Goal: Task Accomplishment & Management: Manage account settings

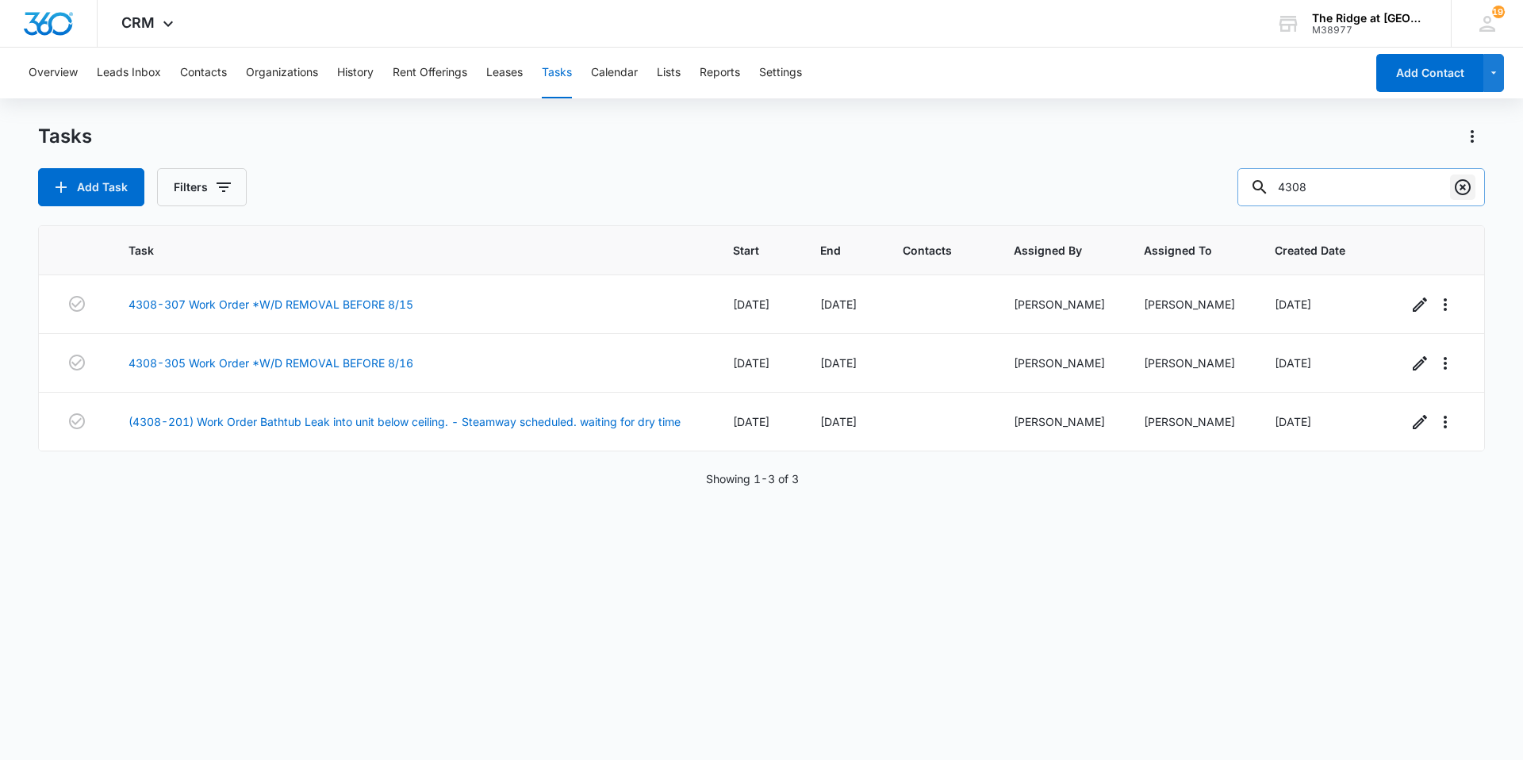
click at [1470, 188] on icon "Clear" at bounding box center [1462, 187] width 16 height 16
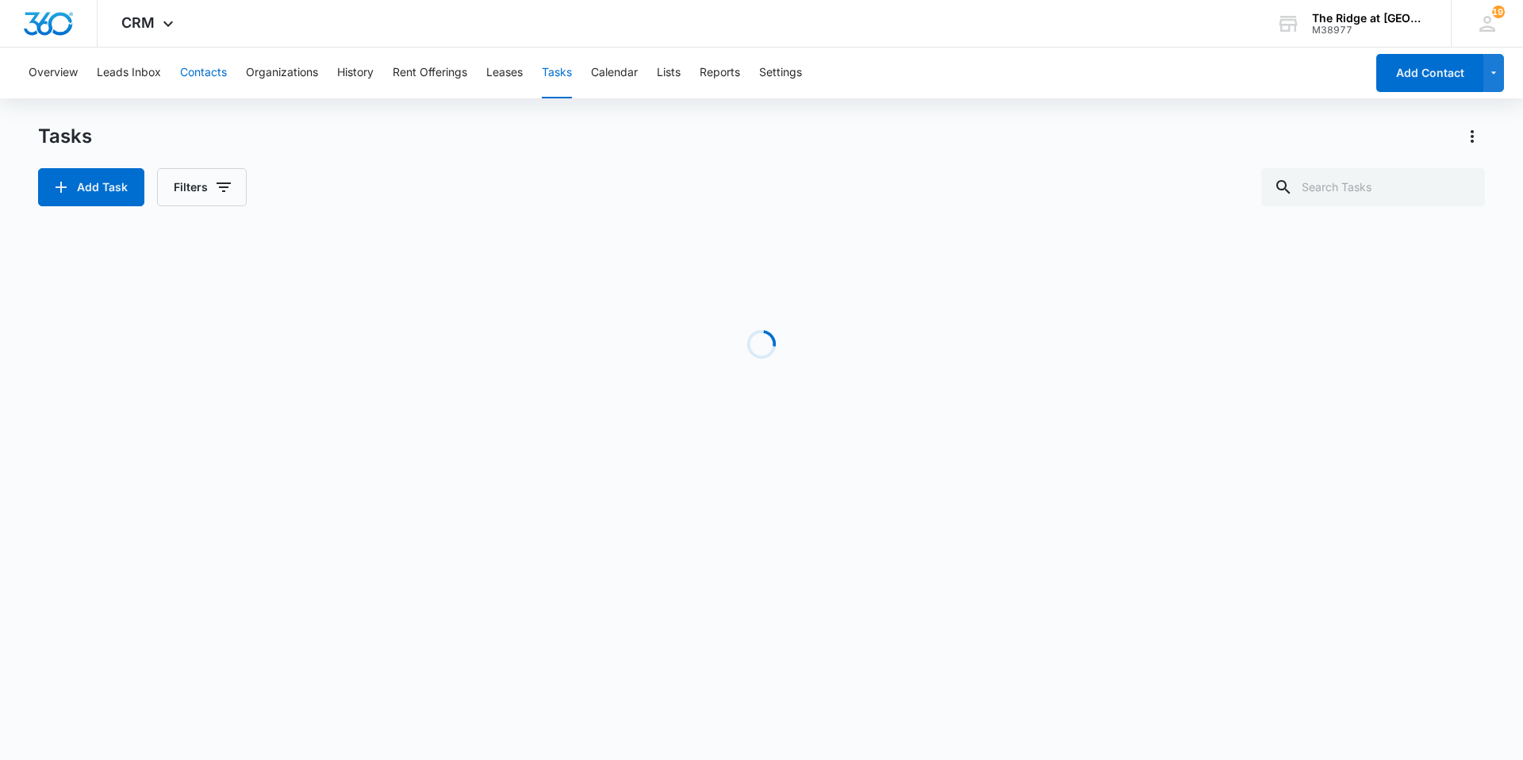
click at [216, 70] on button "Contacts" at bounding box center [203, 73] width 47 height 51
click at [1455, 188] on icon "Clear" at bounding box center [1462, 187] width 16 height 16
paste input "[PERSON_NAME]"
type input "[PERSON_NAME]"
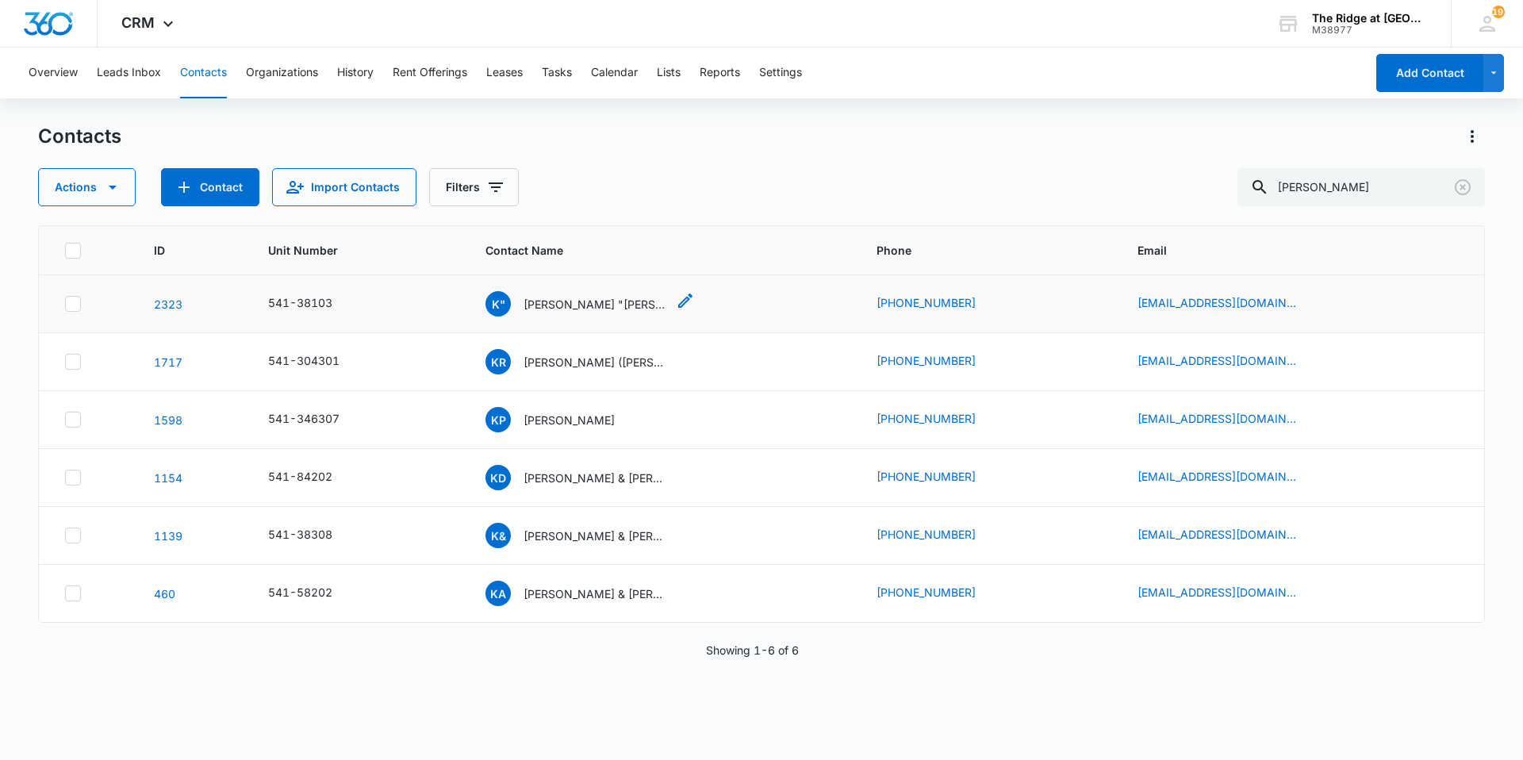
click at [586, 301] on p "[PERSON_NAME] "[PERSON_NAME]" [PERSON_NAME]" at bounding box center [594, 304] width 143 height 17
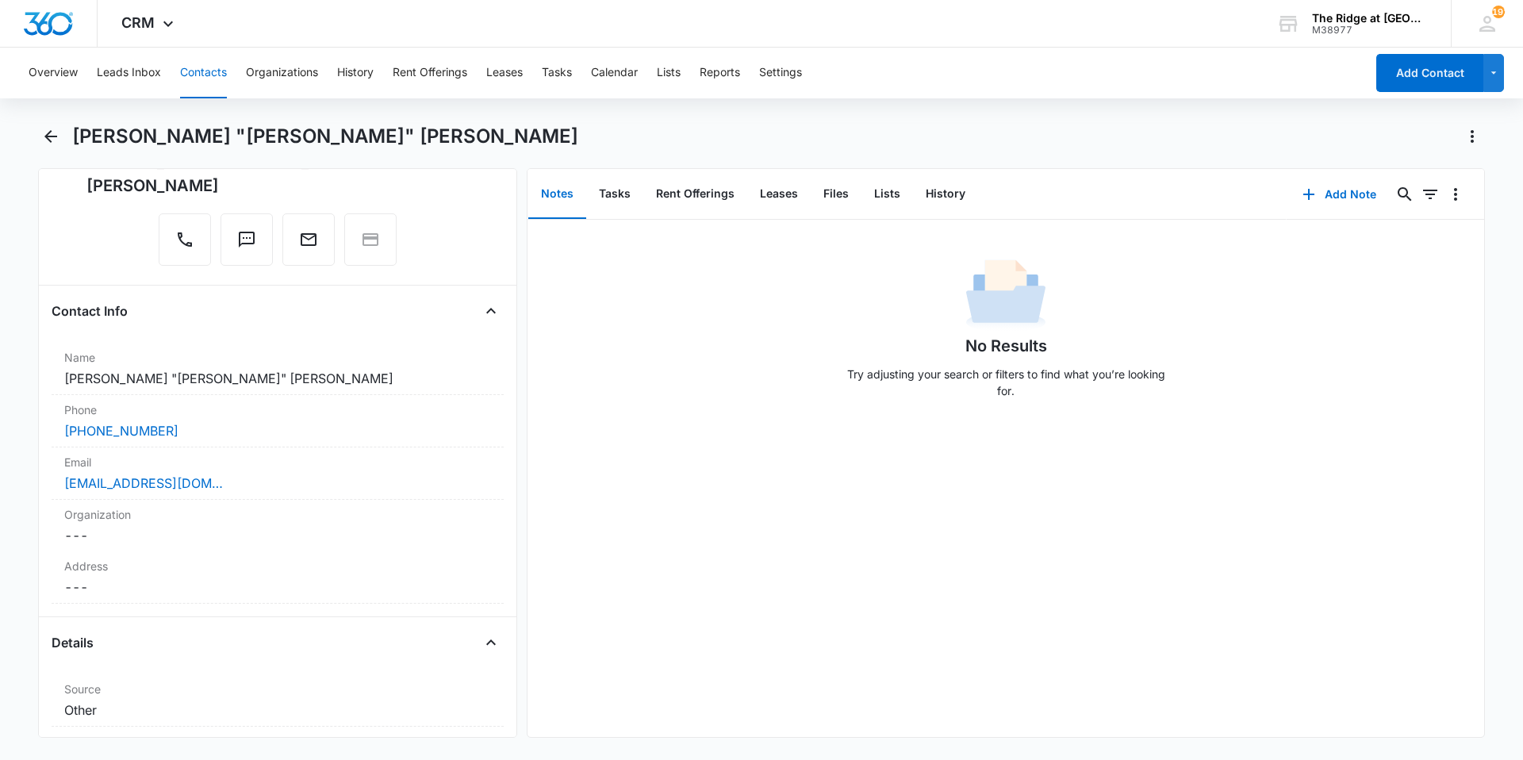
scroll to position [238, 0]
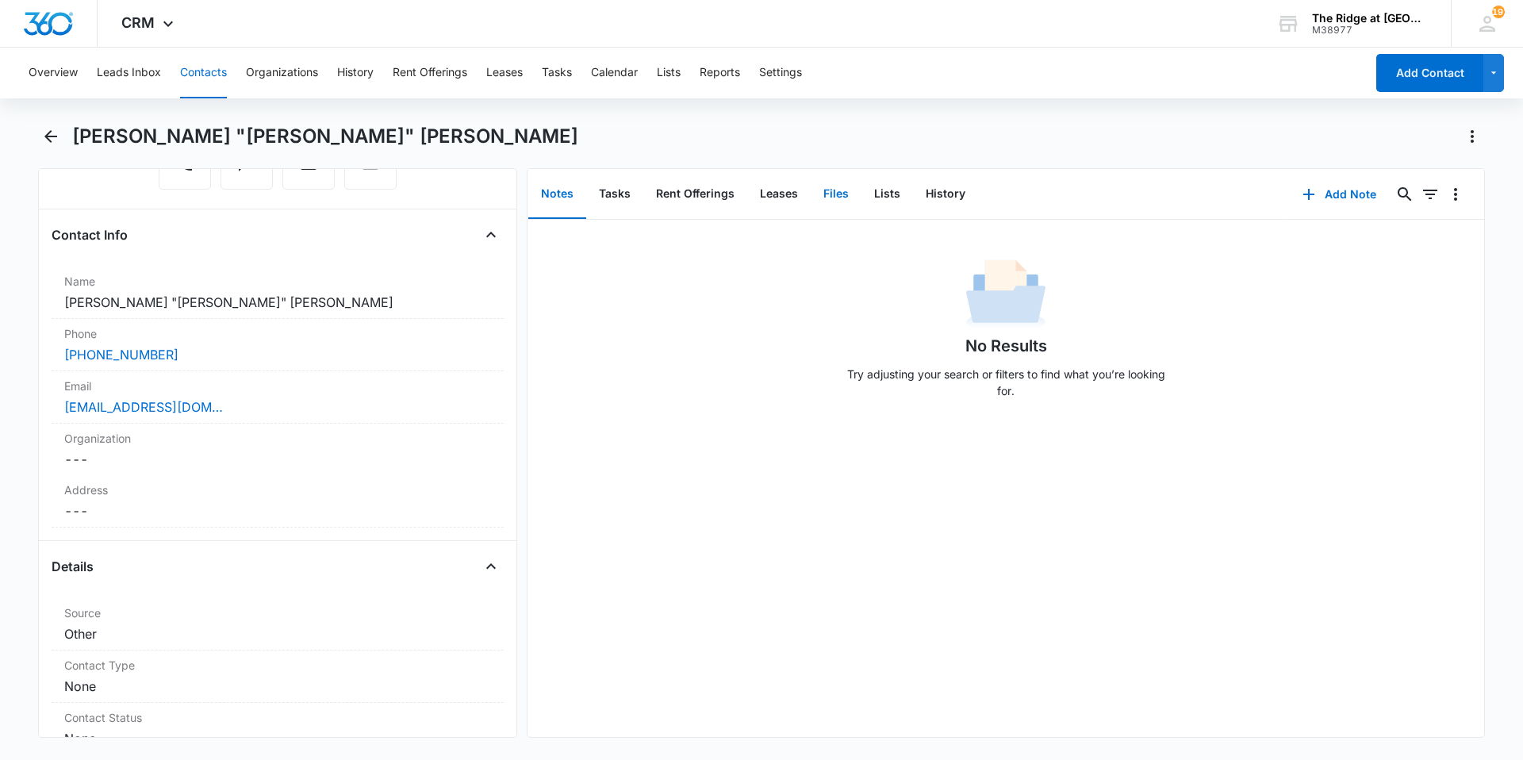
click at [850, 191] on button "Files" at bounding box center [835, 194] width 51 height 49
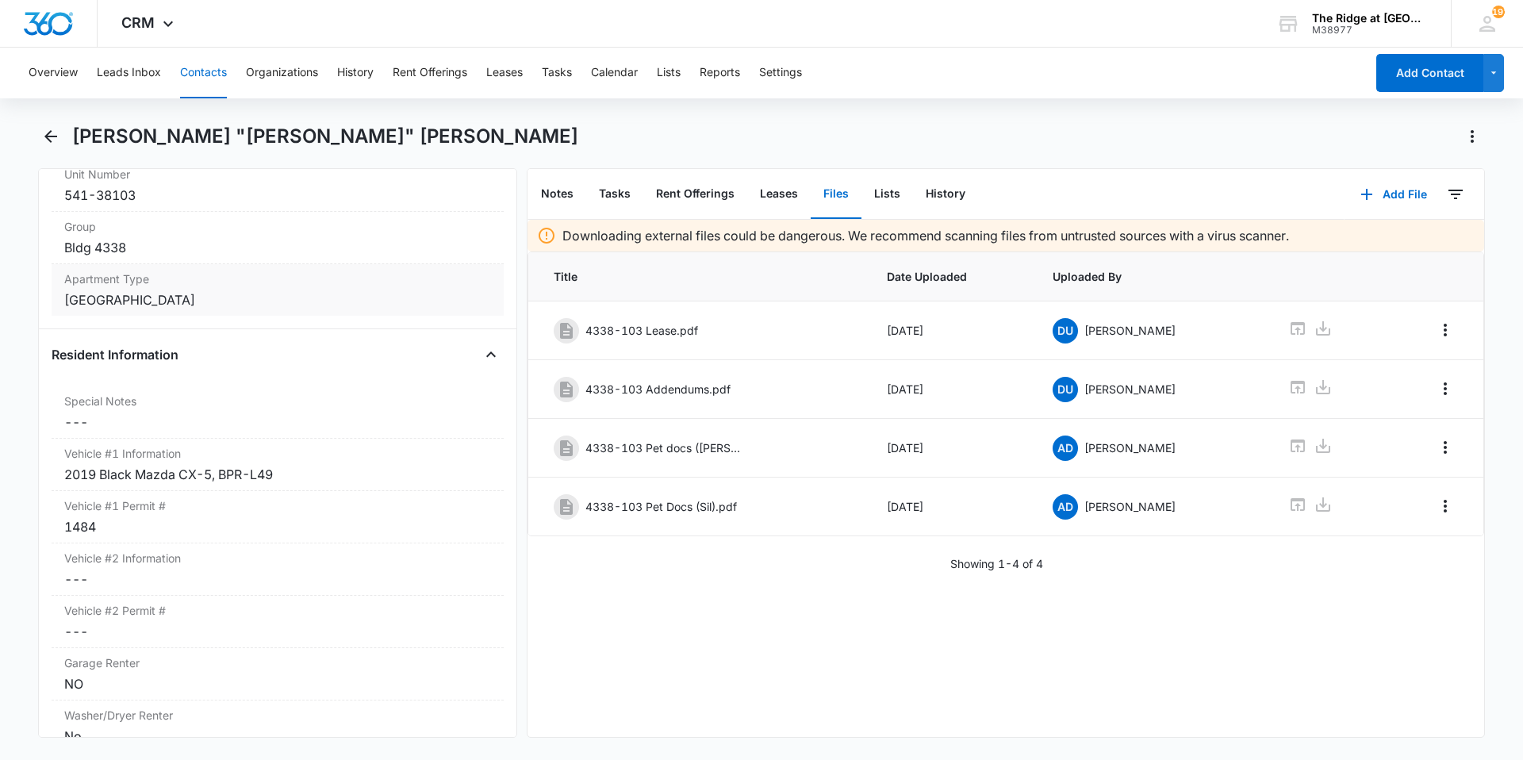
scroll to position [1427, 0]
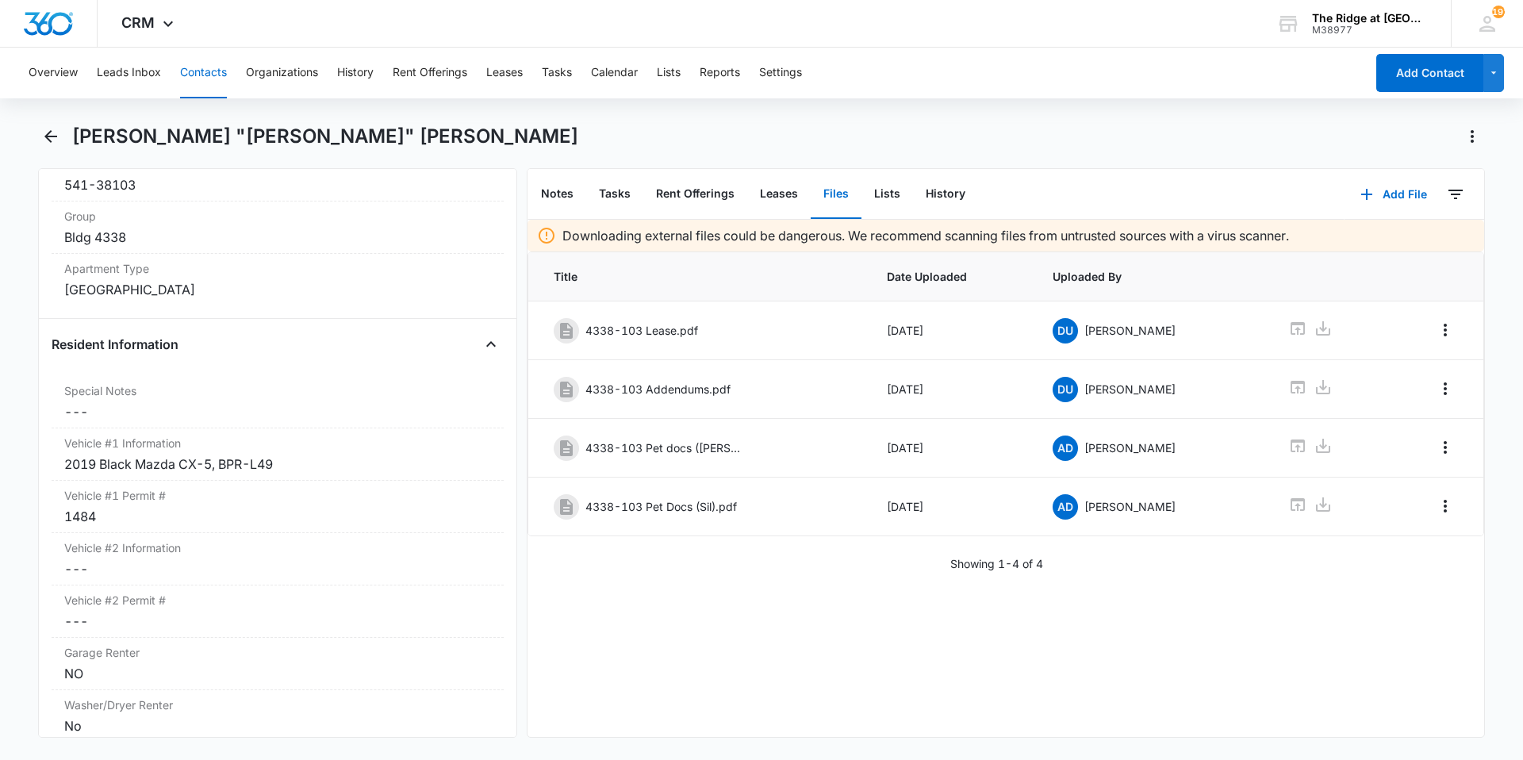
click at [201, 74] on button "Contacts" at bounding box center [203, 73] width 47 height 51
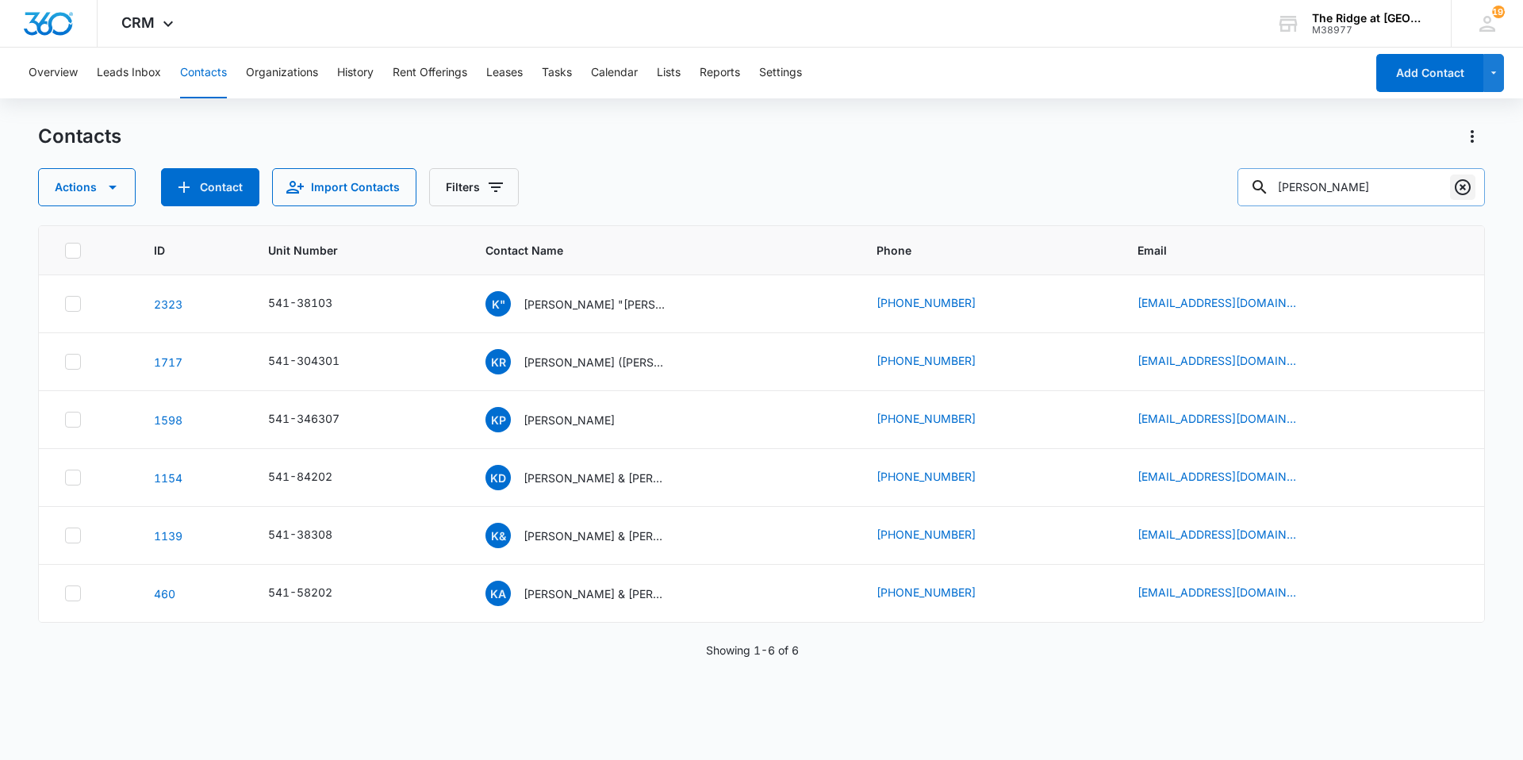
click at [1465, 191] on icon "Clear" at bounding box center [1462, 187] width 19 height 19
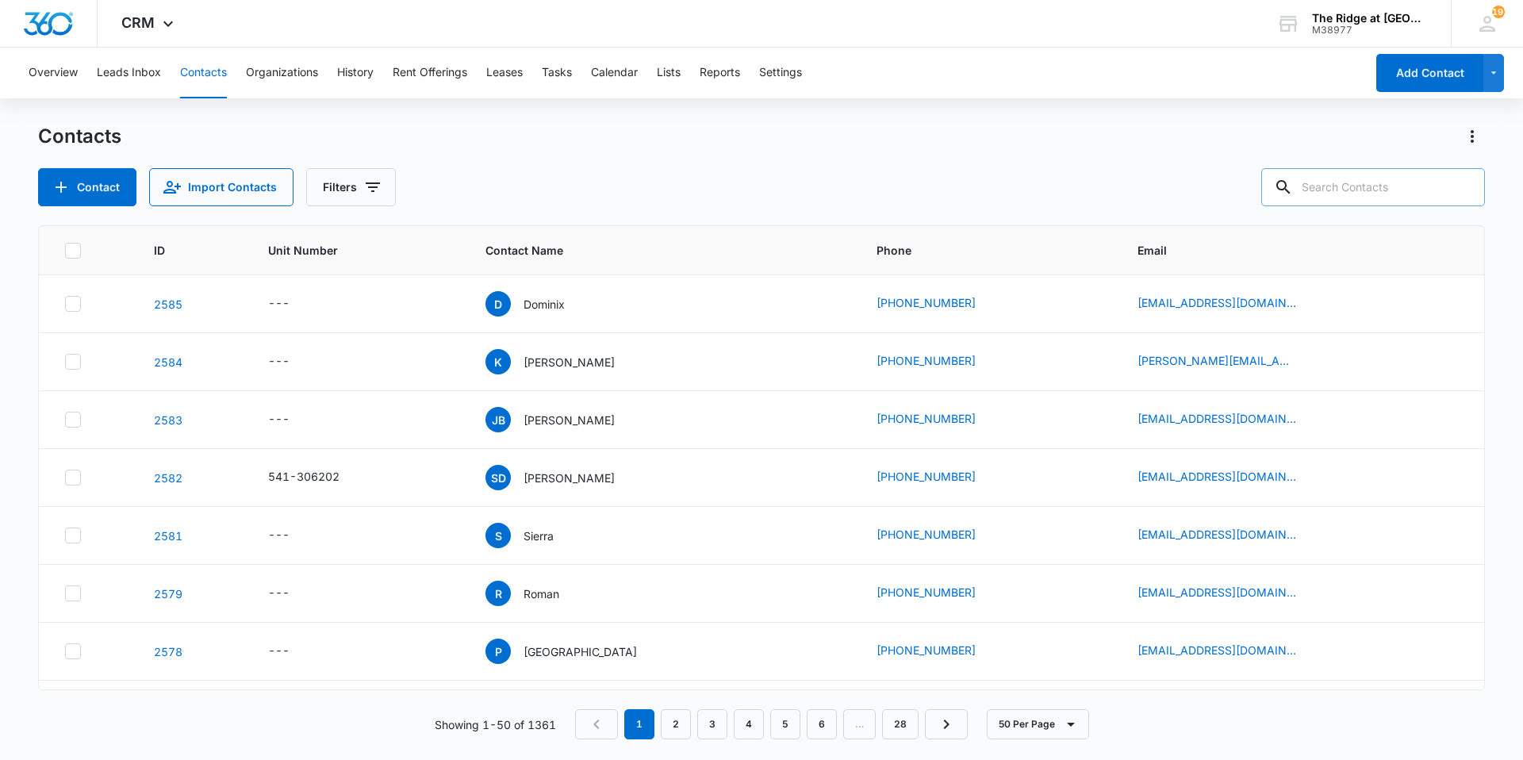
paste input "[PERSON_NAME]"
type input "[PERSON_NAME]"
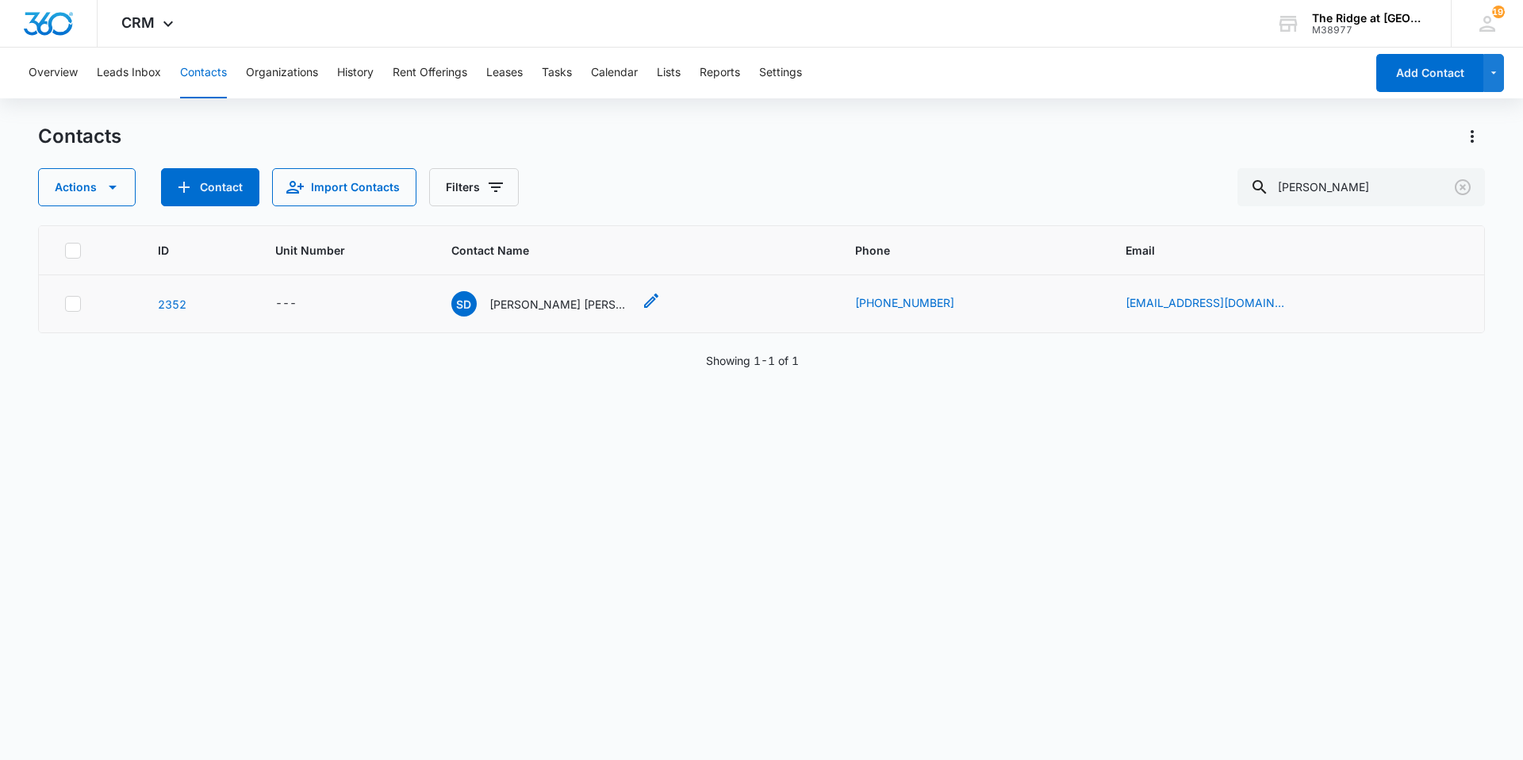
click at [550, 303] on p "[PERSON_NAME] [PERSON_NAME] & [PERSON_NAME]" at bounding box center [560, 304] width 143 height 17
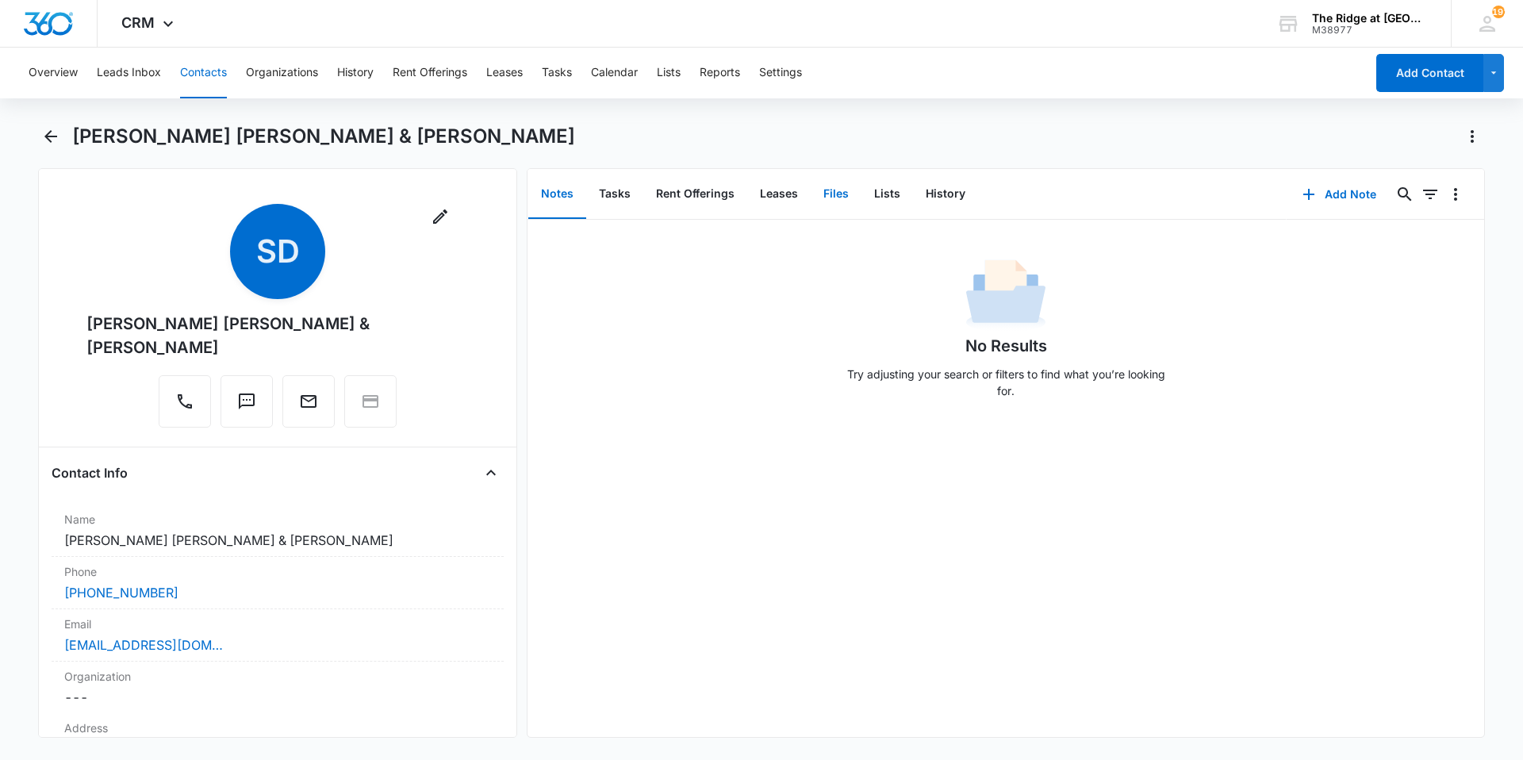
click at [830, 191] on button "Files" at bounding box center [835, 194] width 51 height 49
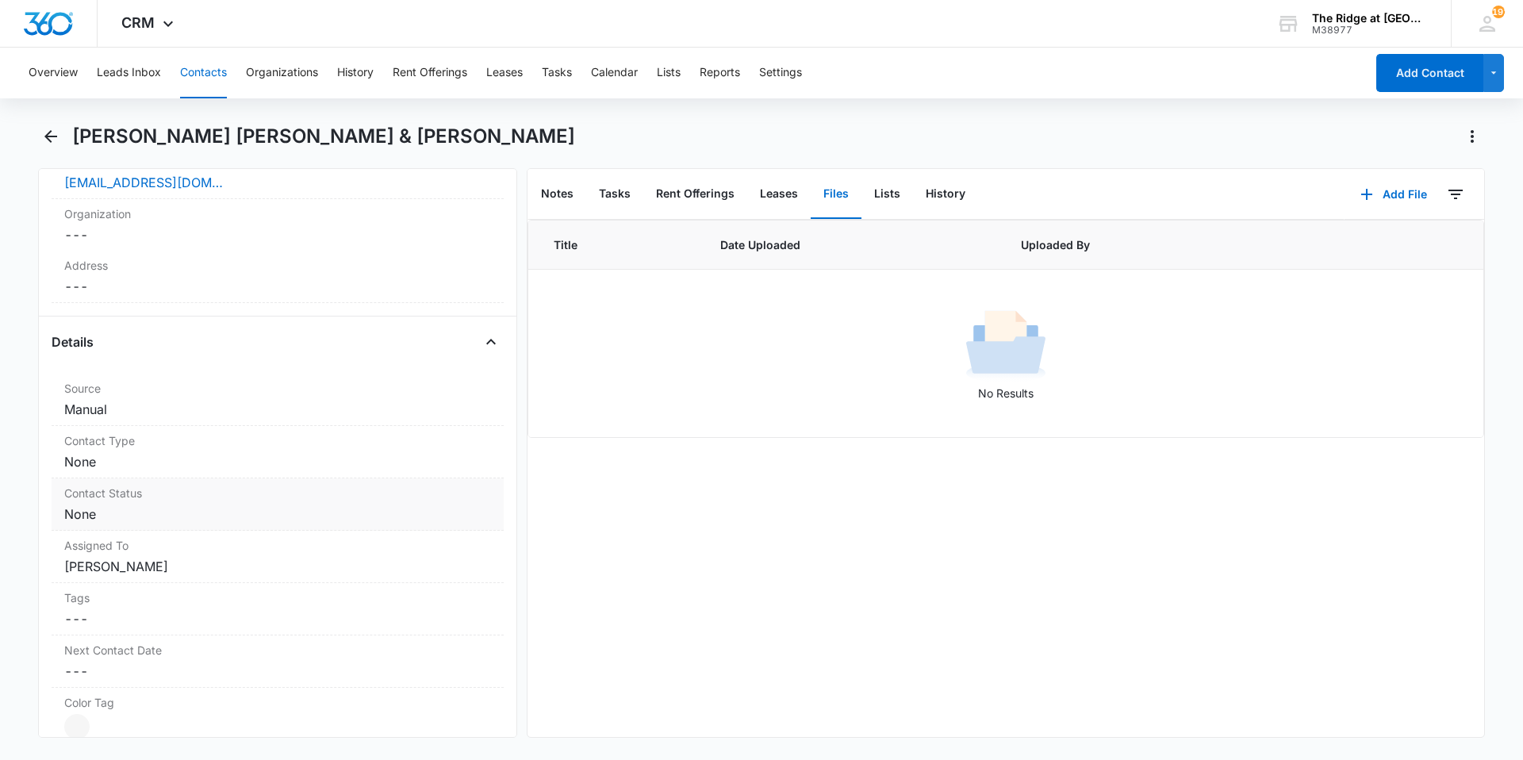
scroll to position [476, 0]
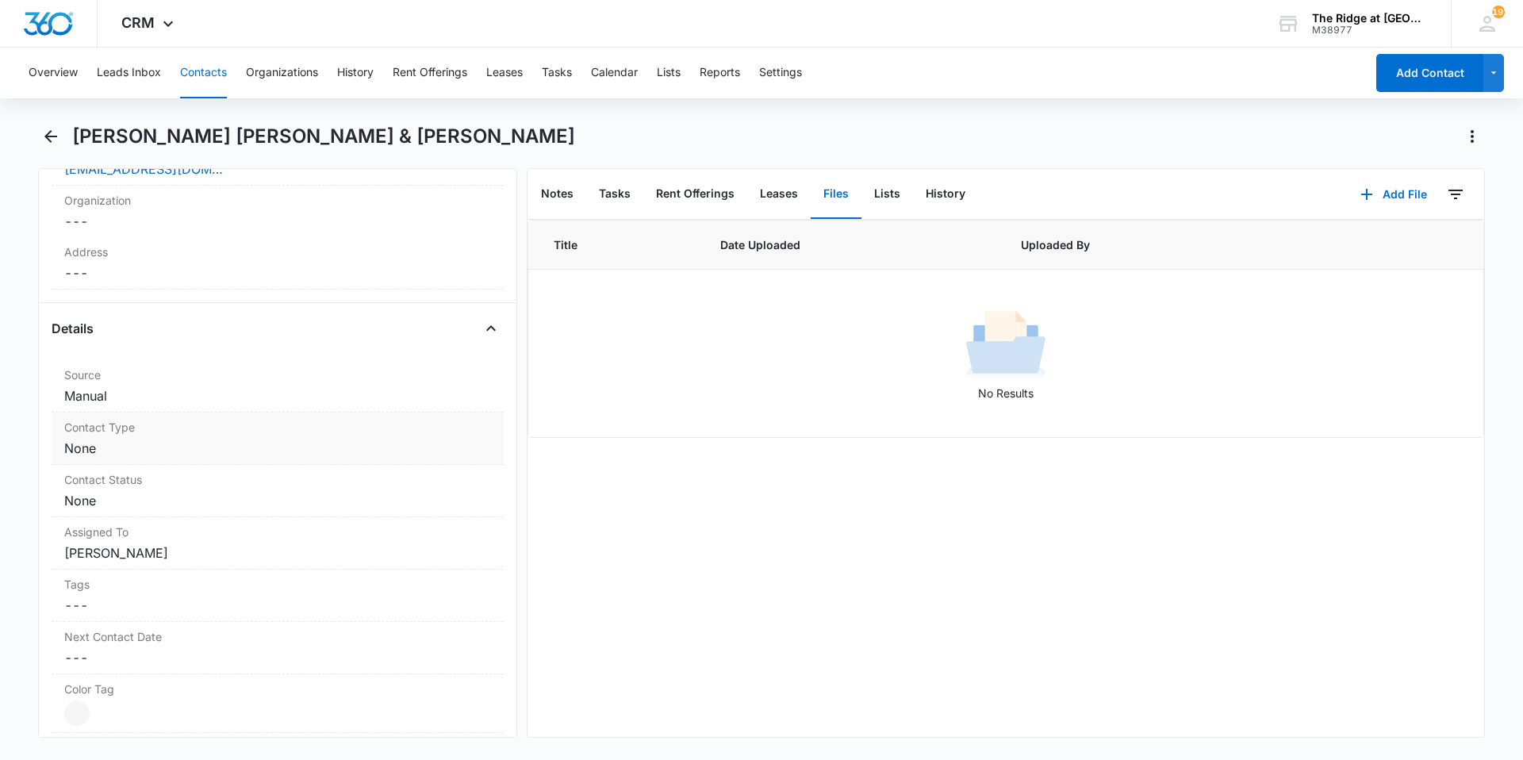
click at [266, 453] on dd "Cancel Save Changes None" at bounding box center [277, 448] width 427 height 19
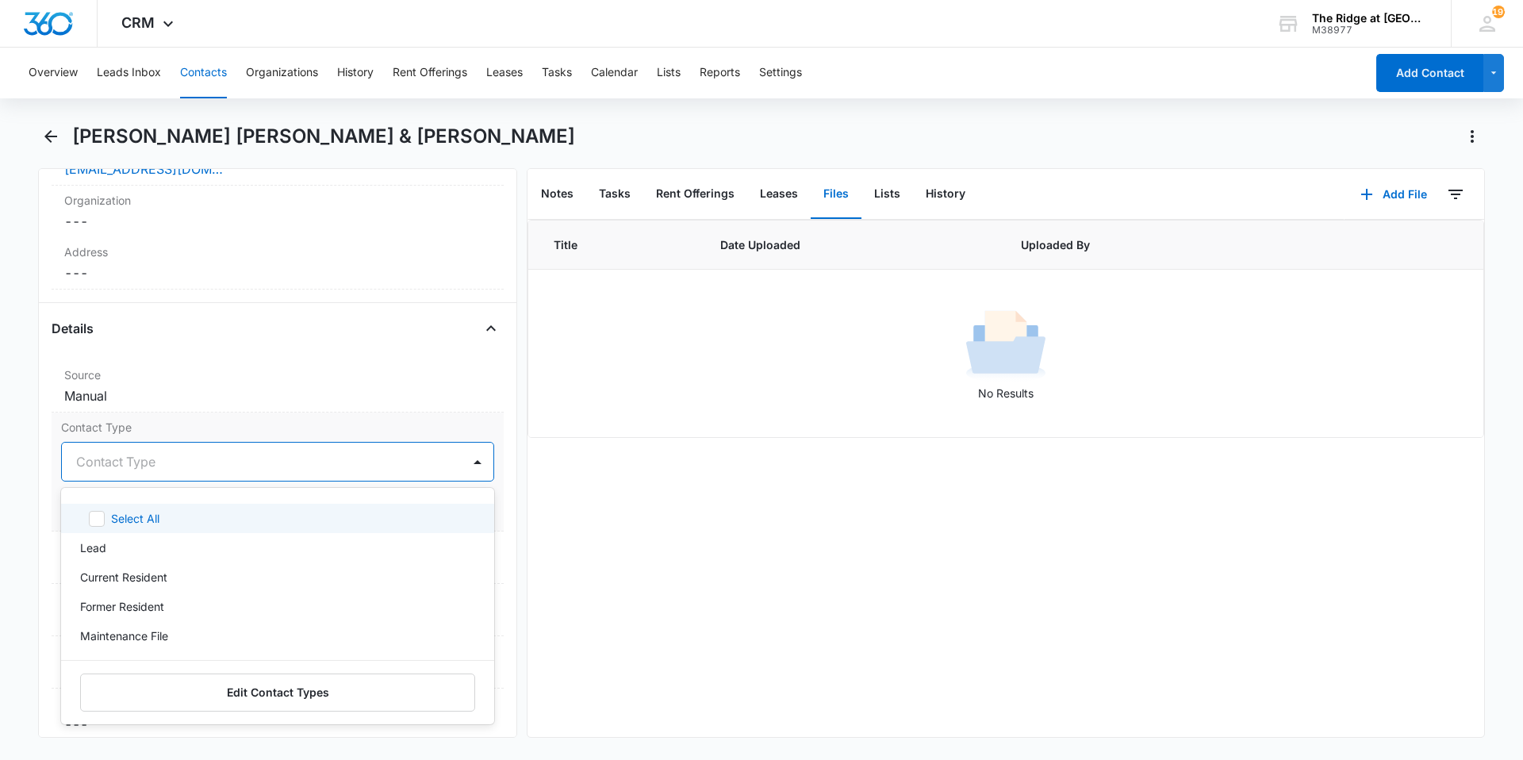
click at [172, 462] on div at bounding box center [258, 461] width 365 height 22
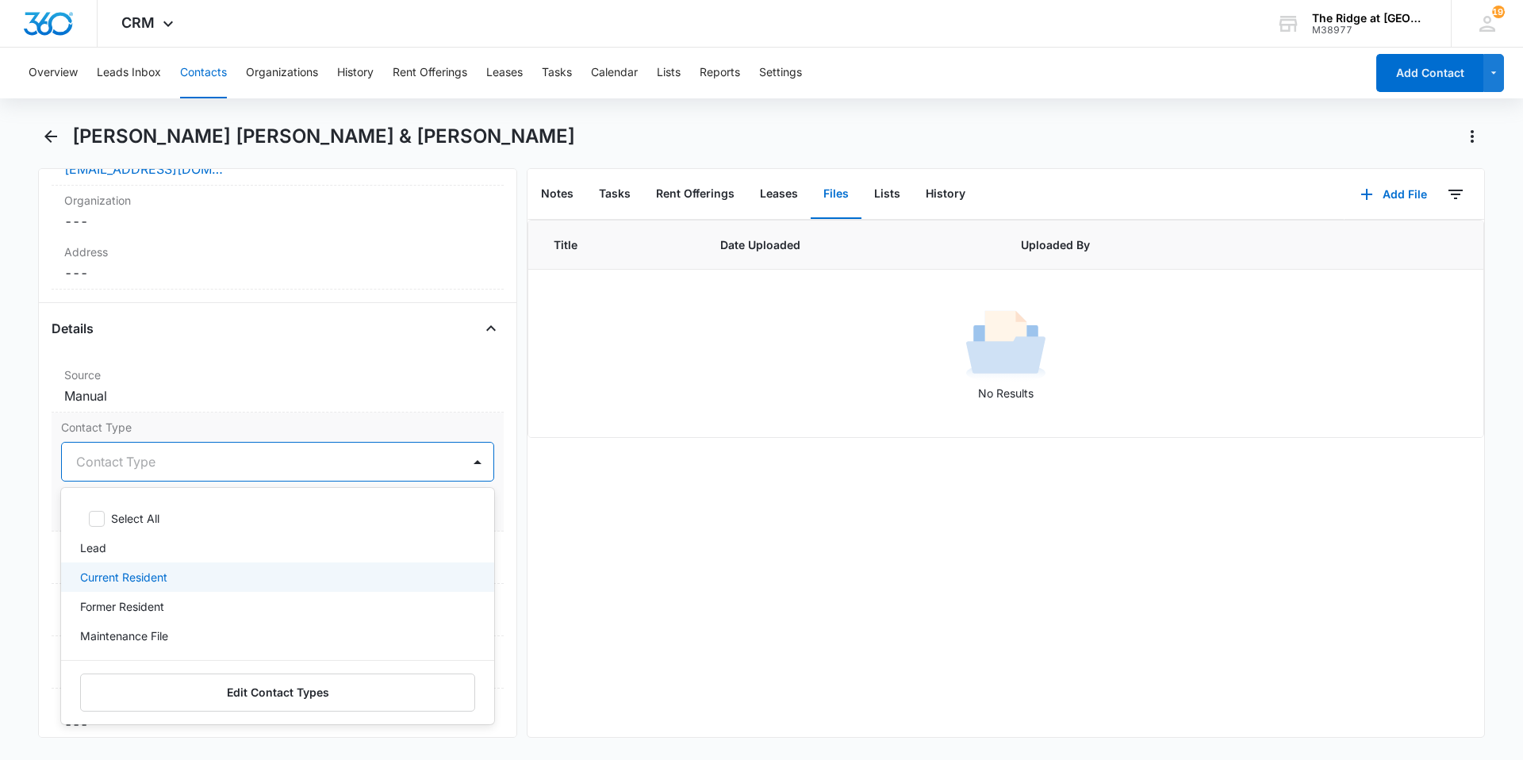
drag, startPoint x: 182, startPoint y: 578, endPoint x: 447, endPoint y: 528, distance: 270.3
click at [182, 577] on div "Current Resident" at bounding box center [276, 577] width 392 height 17
click at [550, 513] on div "Title Date Uploaded Uploaded By No Results" at bounding box center [1005, 478] width 956 height 517
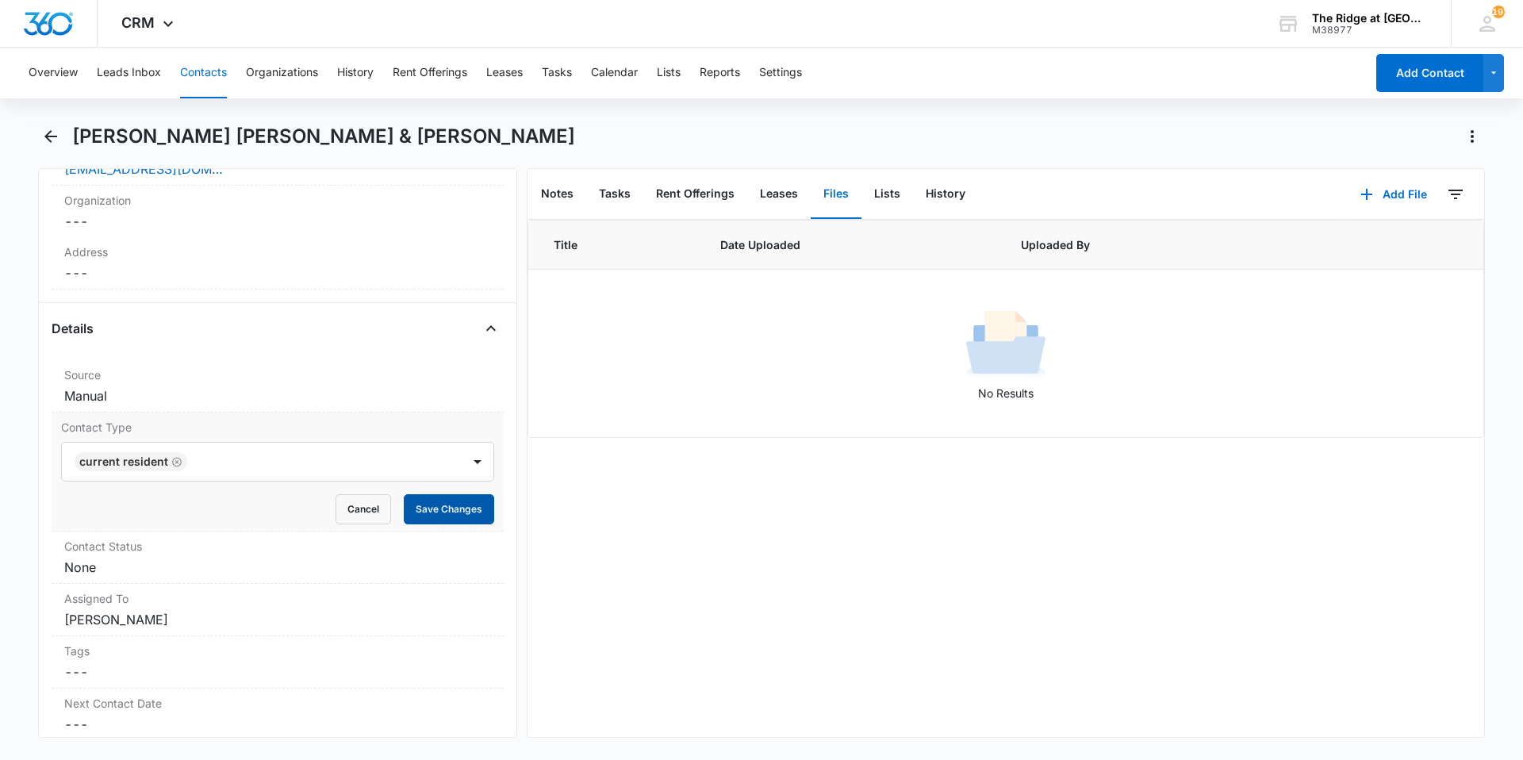
click at [436, 512] on button "Save Changes" at bounding box center [449, 509] width 90 height 30
click at [245, 549] on label "Contact Status" at bounding box center [277, 546] width 427 height 17
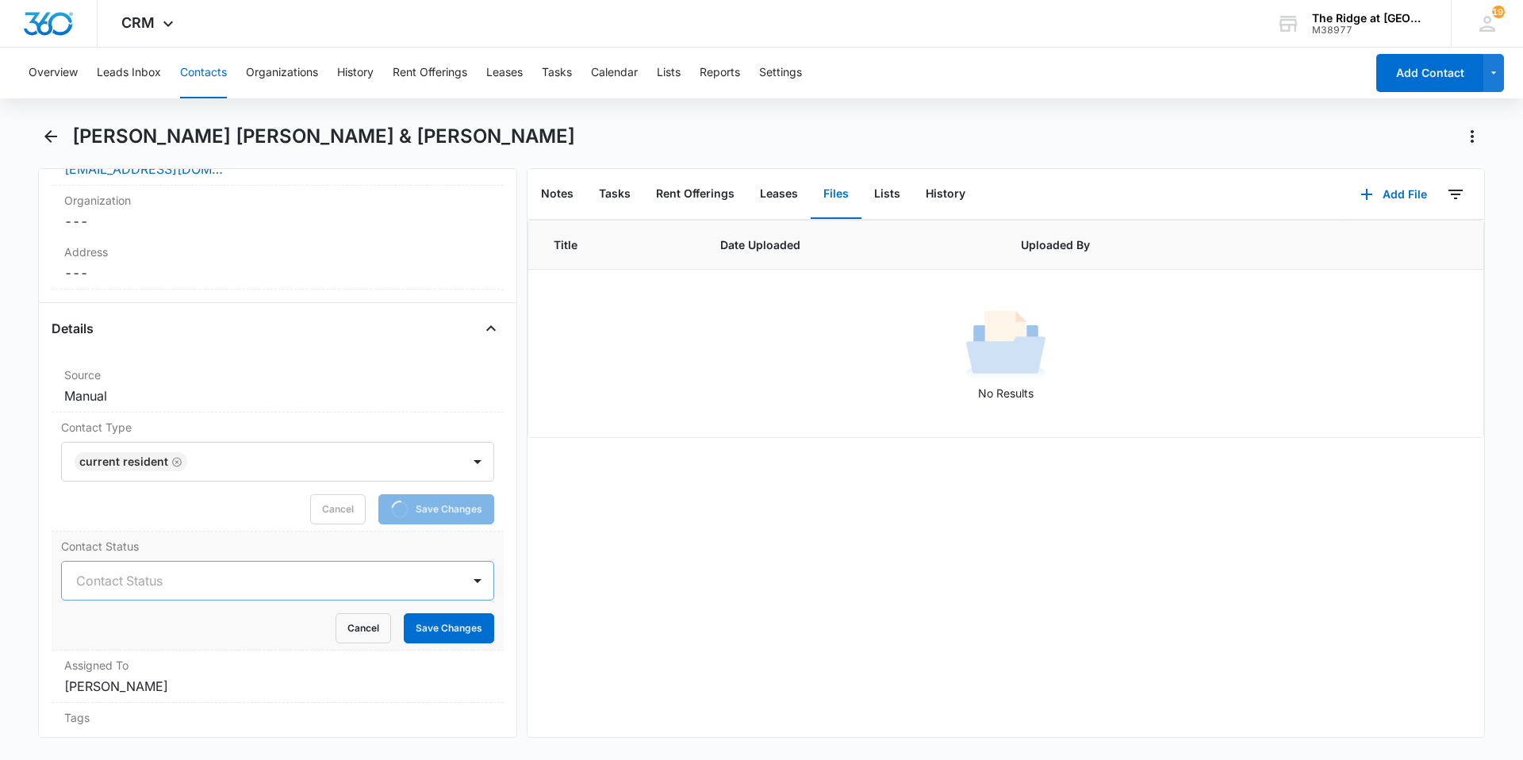
click at [153, 581] on div at bounding box center [258, 580] width 365 height 22
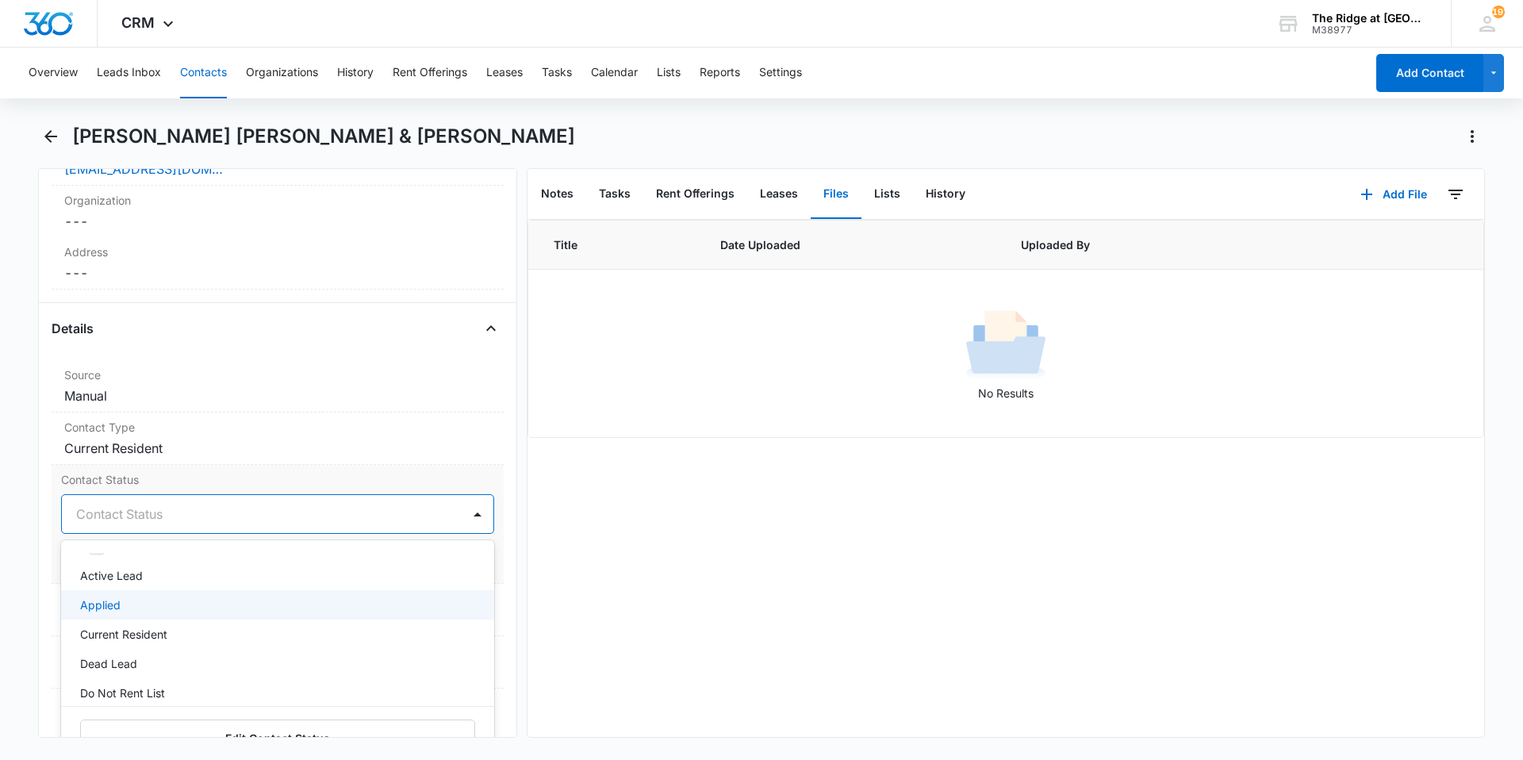
scroll to position [79, 0]
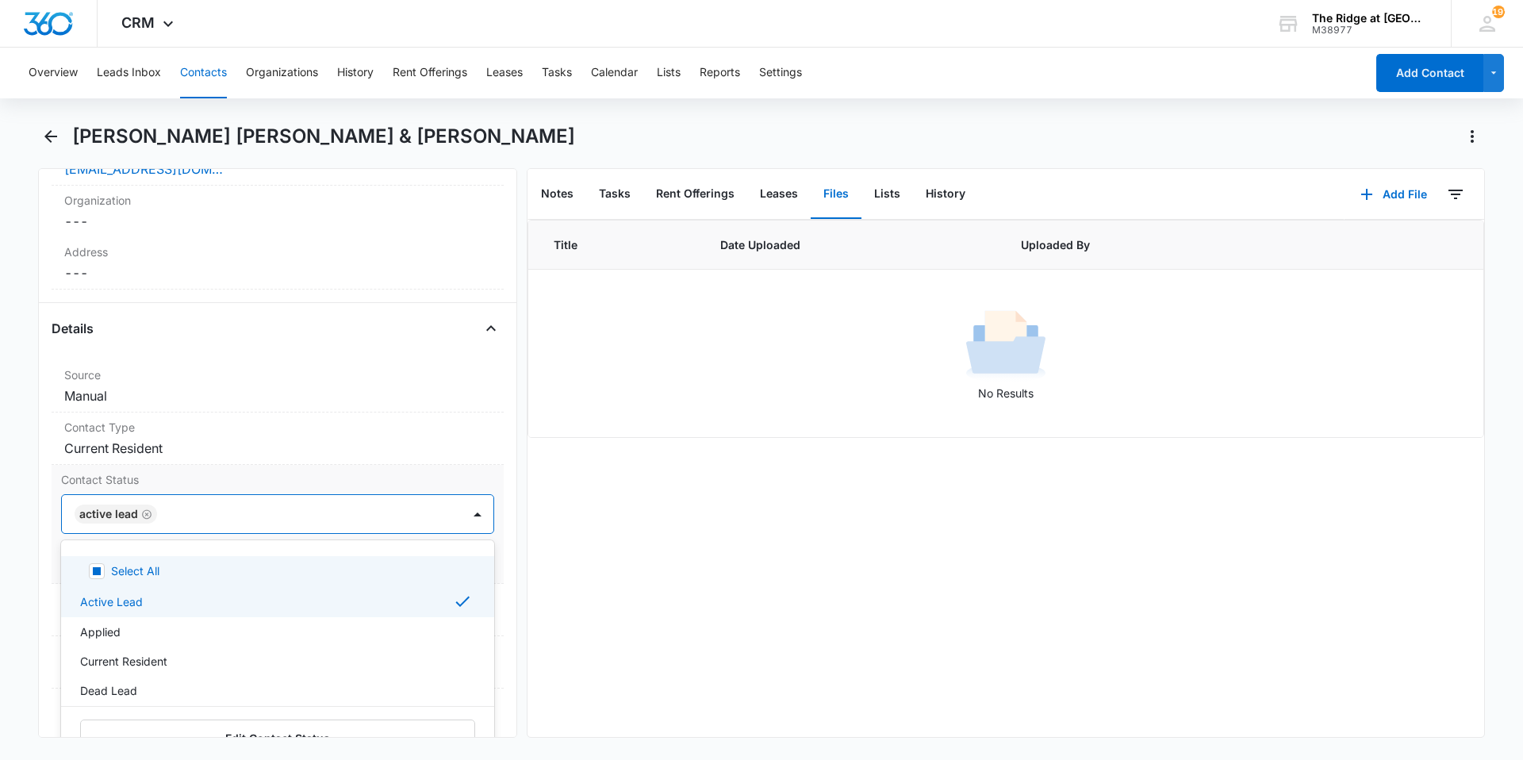
drag, startPoint x: 666, startPoint y: 531, endPoint x: 546, endPoint y: 561, distance: 123.5
click at [665, 531] on div "Title Date Uploaded Uploaded By No Results" at bounding box center [1005, 478] width 956 height 517
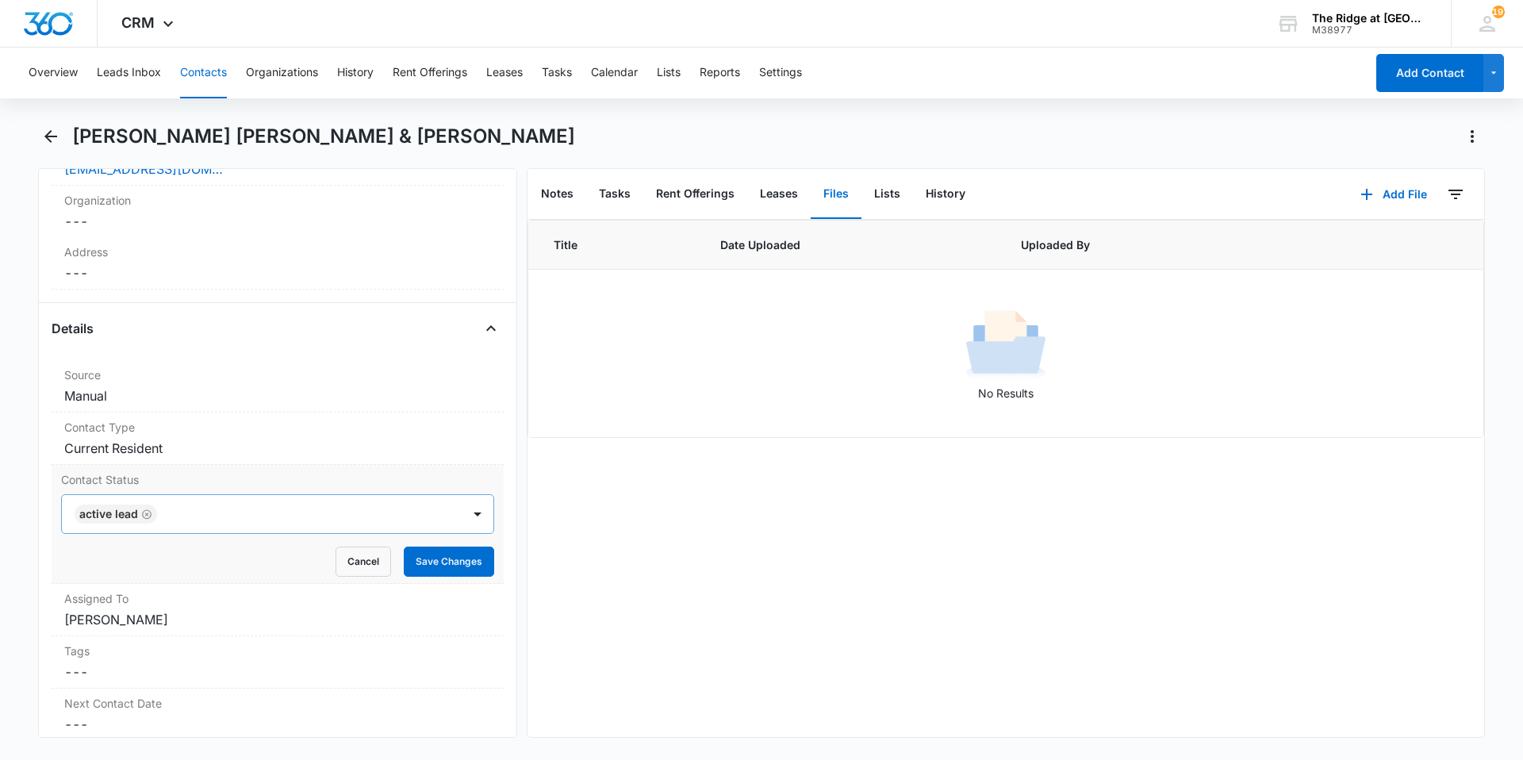
click at [146, 511] on icon "Remove Active Lead" at bounding box center [146, 514] width 11 height 12
click at [148, 512] on div at bounding box center [258, 514] width 365 height 22
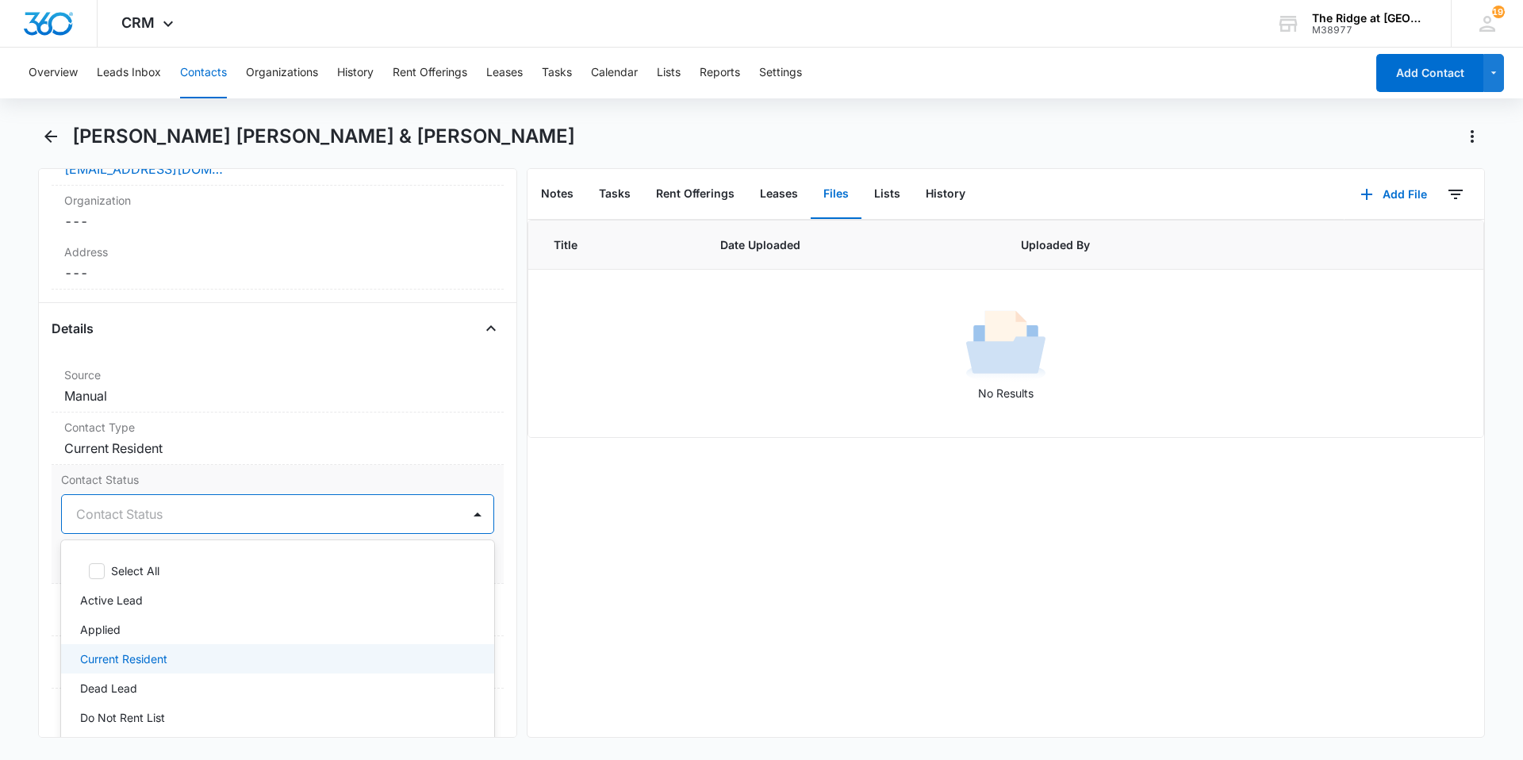
click at [174, 653] on div "Current Resident" at bounding box center [276, 658] width 392 height 17
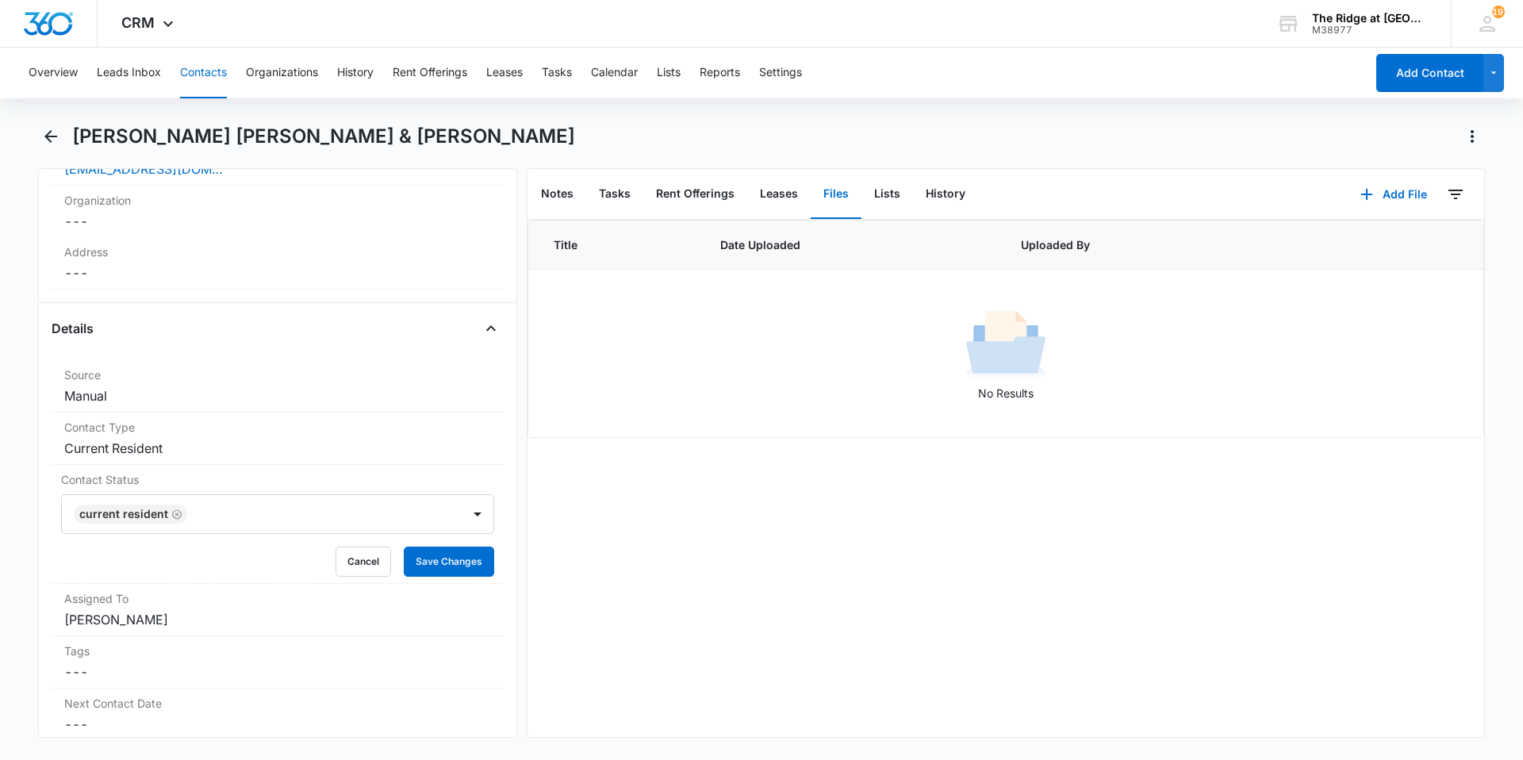
drag, startPoint x: 602, startPoint y: 555, endPoint x: 519, endPoint y: 558, distance: 82.5
click at [601, 555] on div "Title Date Uploaded Uploaded By No Results" at bounding box center [1005, 478] width 956 height 517
click at [466, 557] on button "Save Changes" at bounding box center [449, 561] width 90 height 30
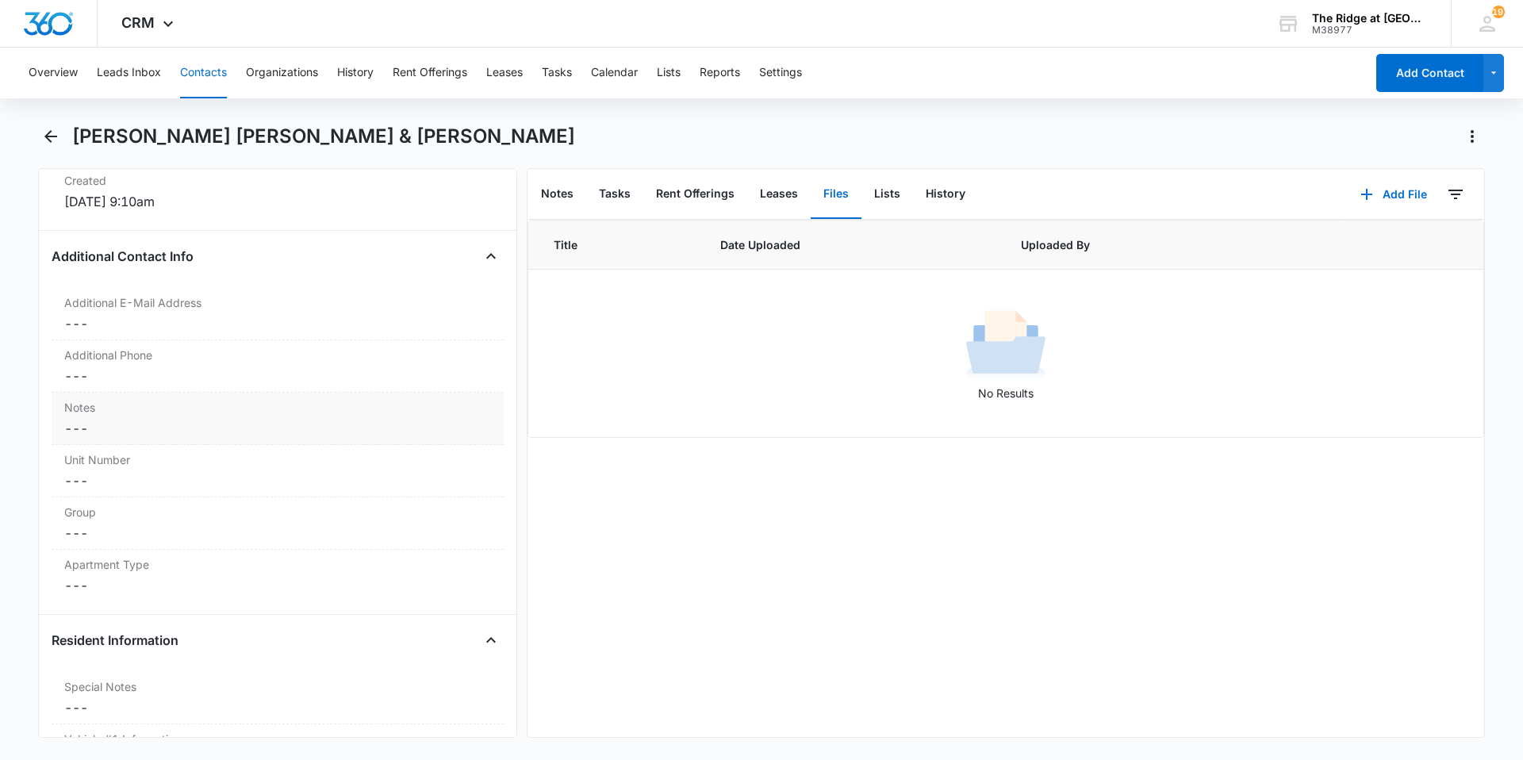
scroll to position [1123, 0]
click at [249, 481] on dd "Cancel Save Changes ---" at bounding box center [277, 489] width 427 height 19
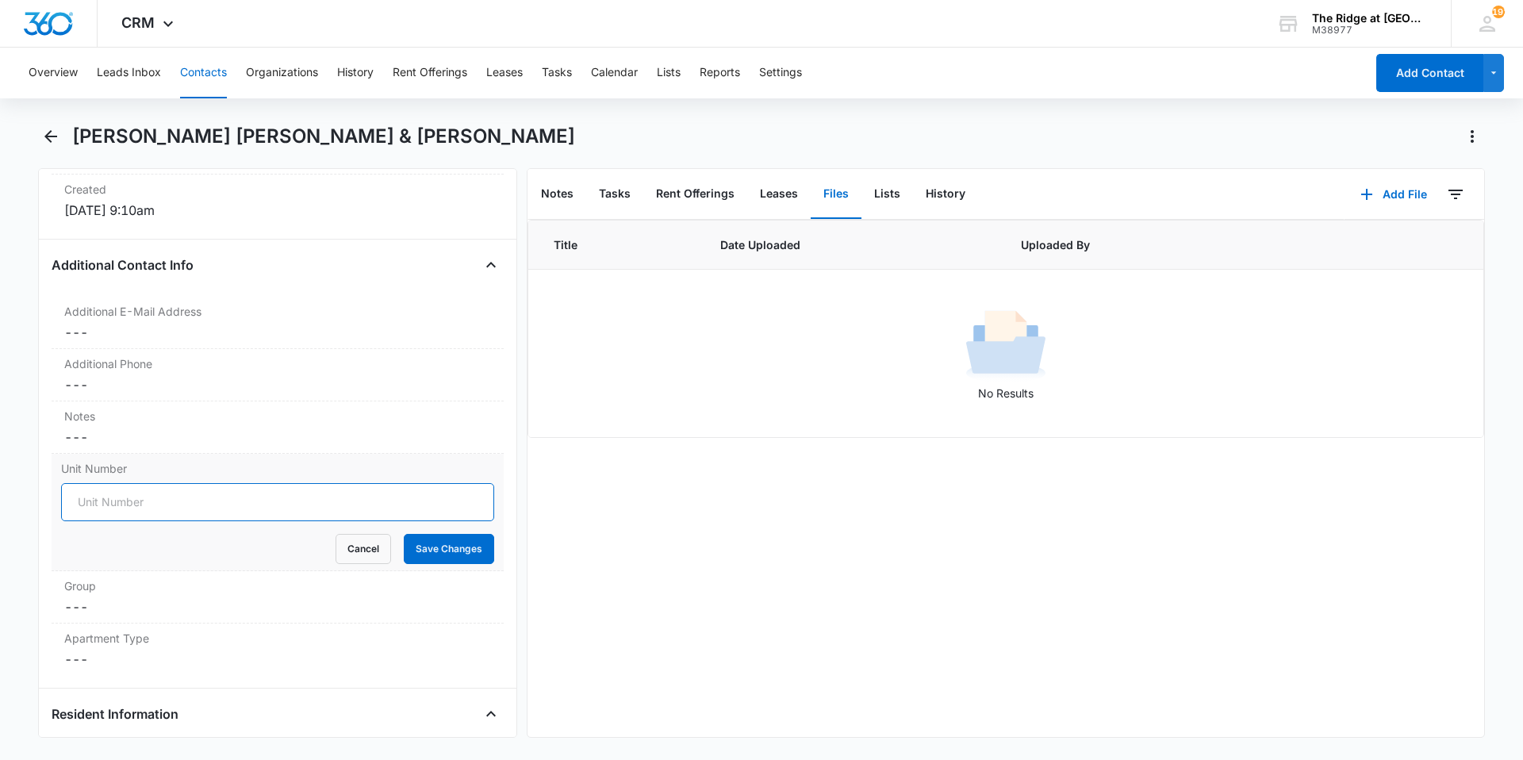
click at [201, 508] on input "Unit Number" at bounding box center [277, 502] width 433 height 38
type input "541-324304"
drag, startPoint x: 408, startPoint y: 550, endPoint x: 353, endPoint y: 561, distance: 56.6
click at [404, 551] on button "Save Changes" at bounding box center [449, 549] width 90 height 30
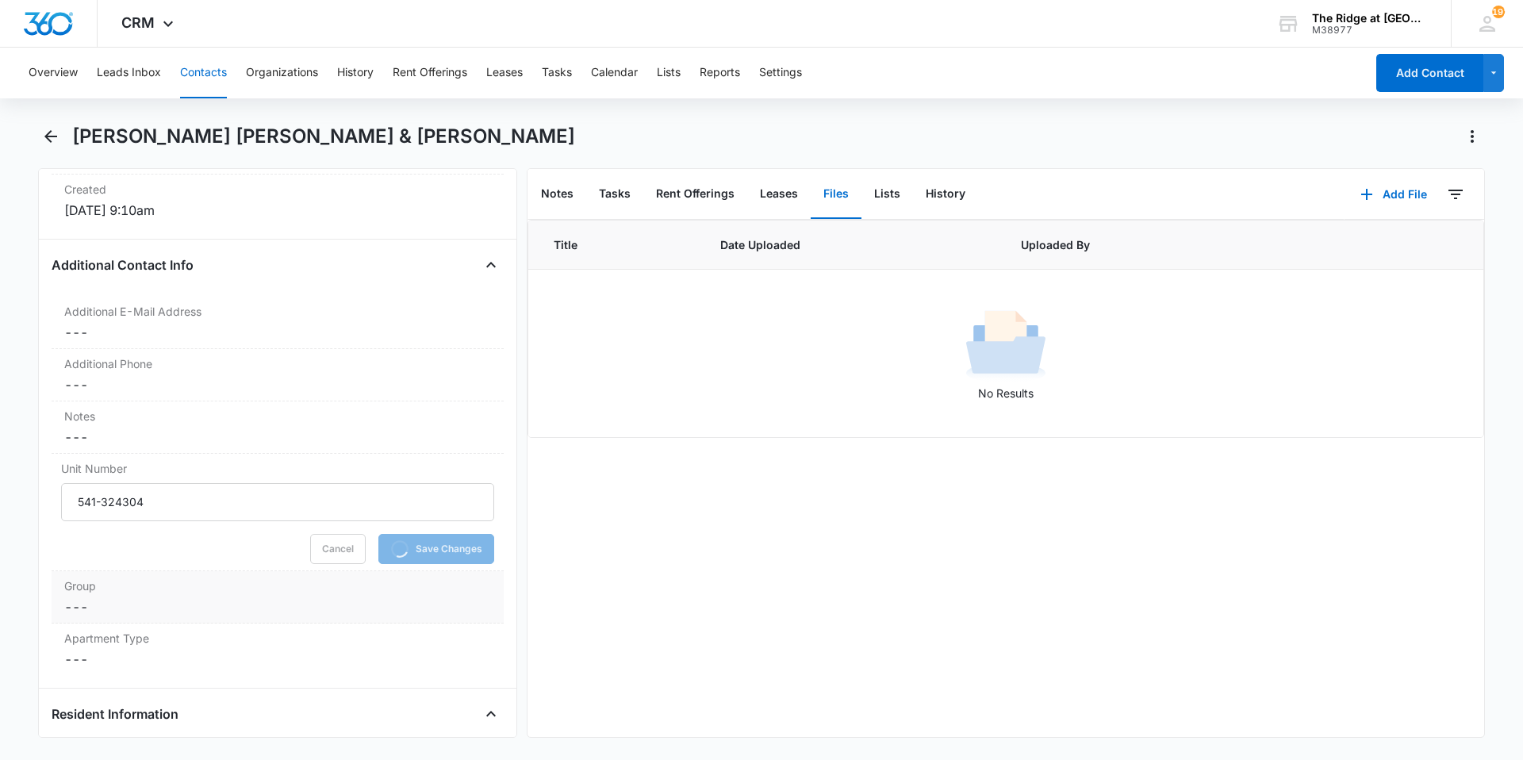
click at [209, 600] on dd "Cancel Save Changes ---" at bounding box center [277, 606] width 427 height 19
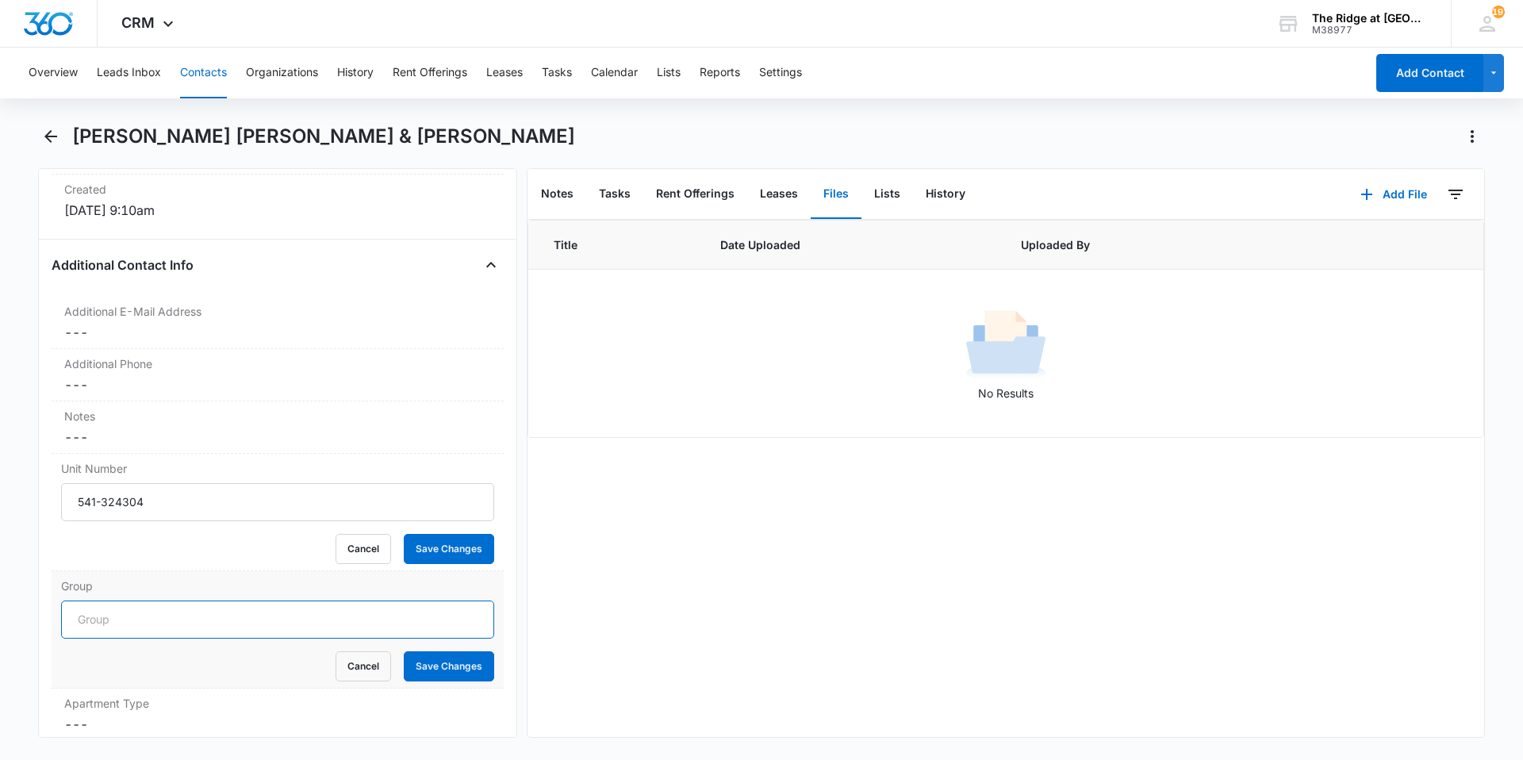
click at [140, 623] on input "Group" at bounding box center [277, 619] width 433 height 38
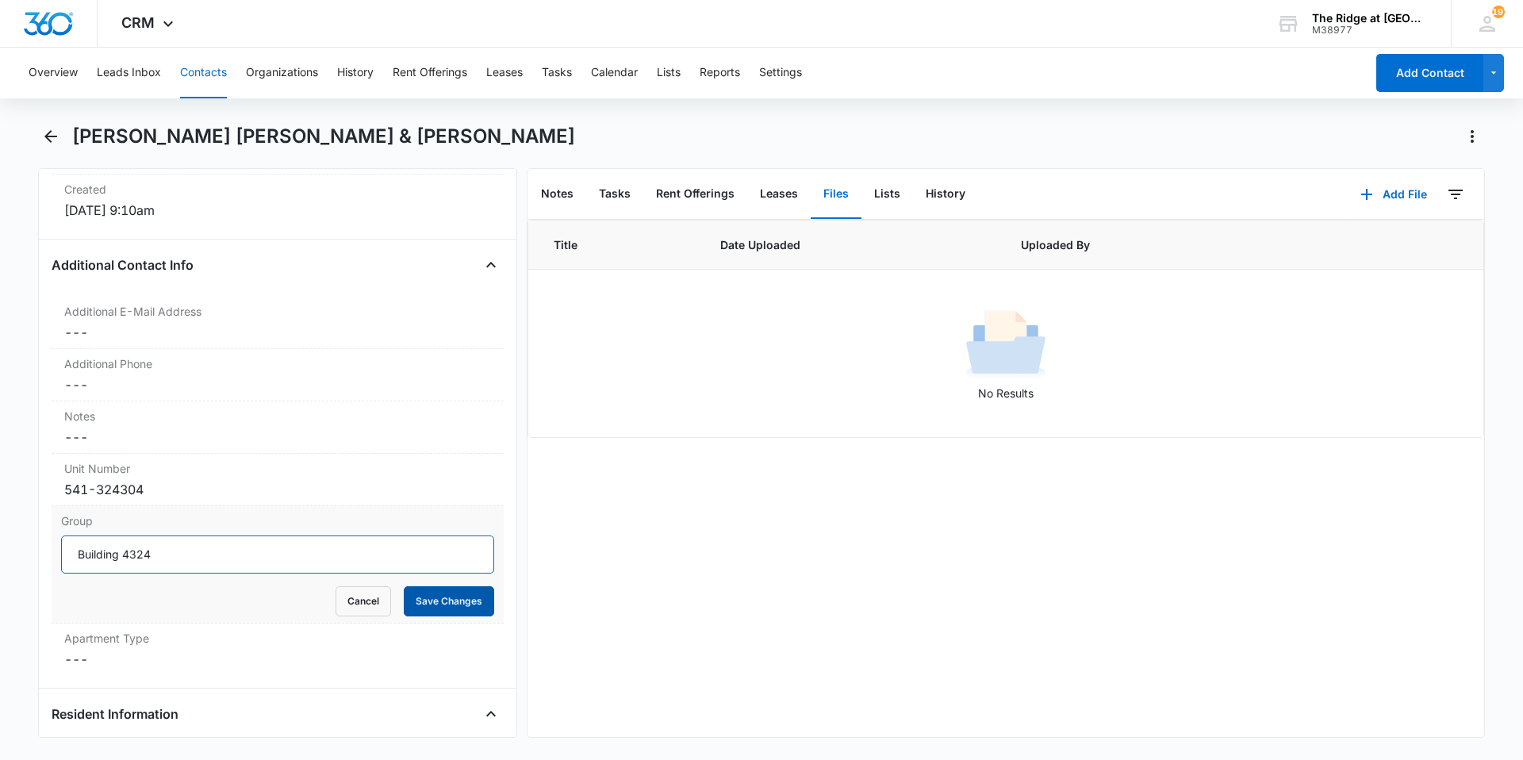
type input "Building 4324"
click at [448, 605] on button "Save Changes" at bounding box center [449, 601] width 90 height 30
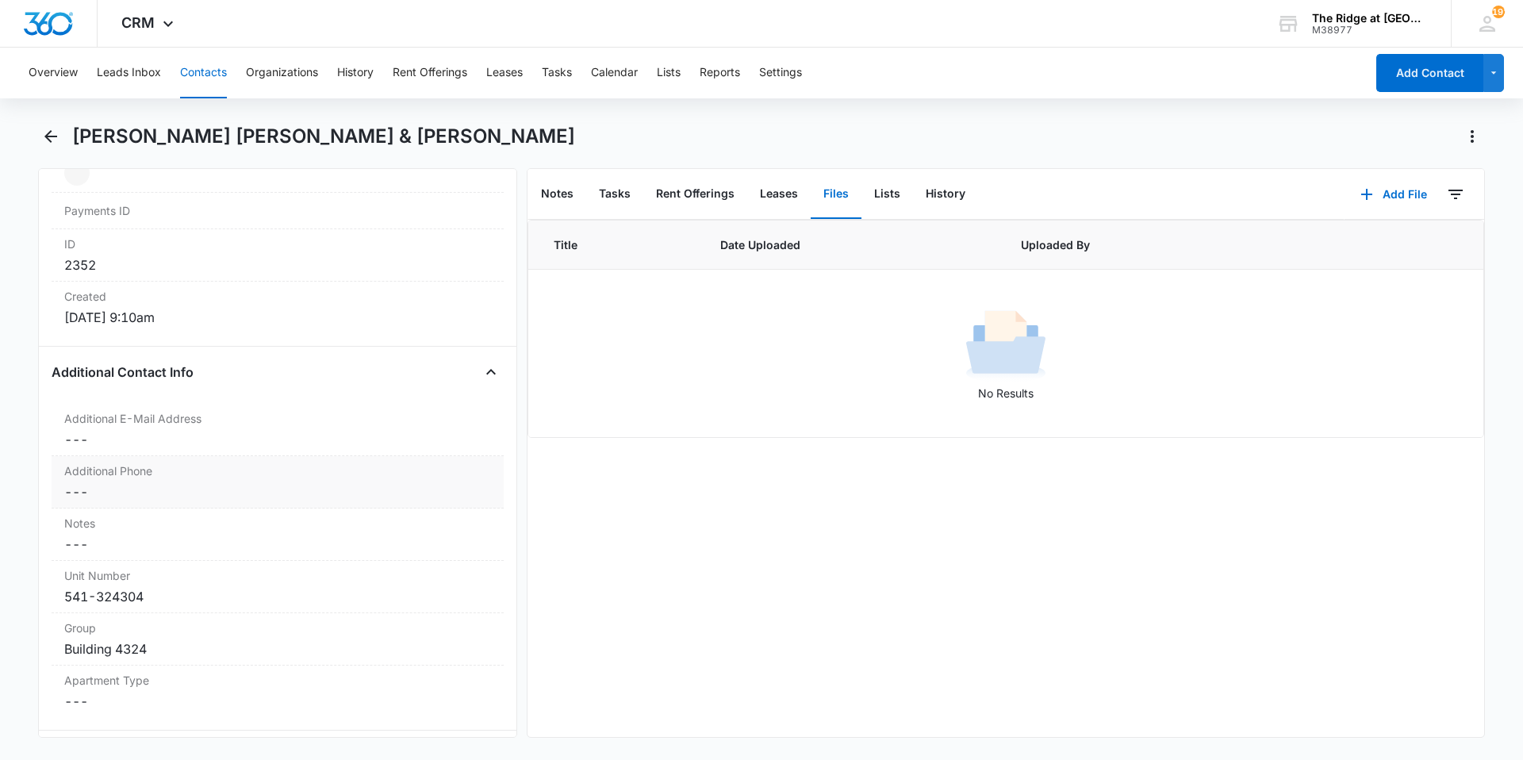
scroll to position [1044, 0]
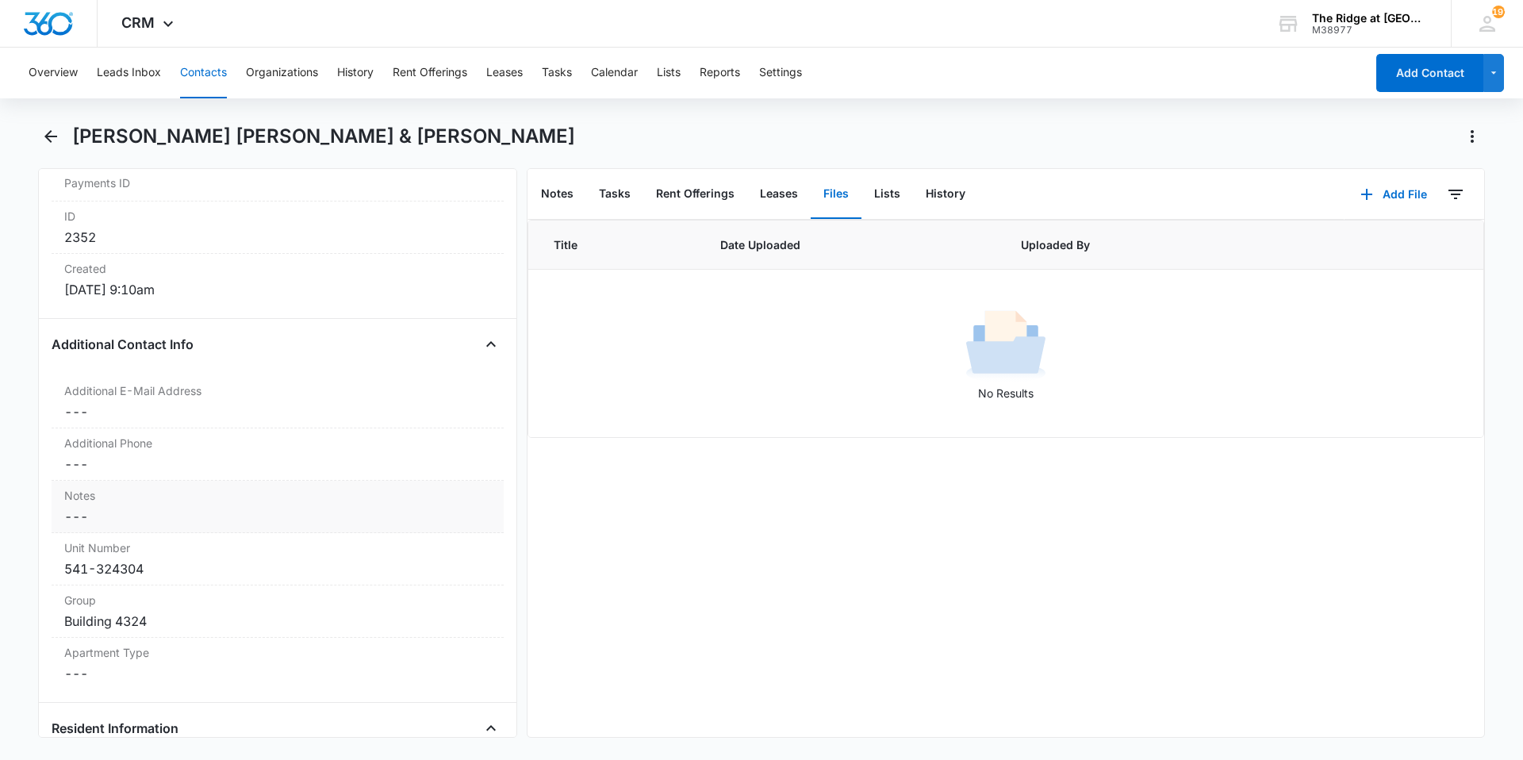
click at [227, 509] on dd "Cancel Save Changes ---" at bounding box center [277, 516] width 427 height 19
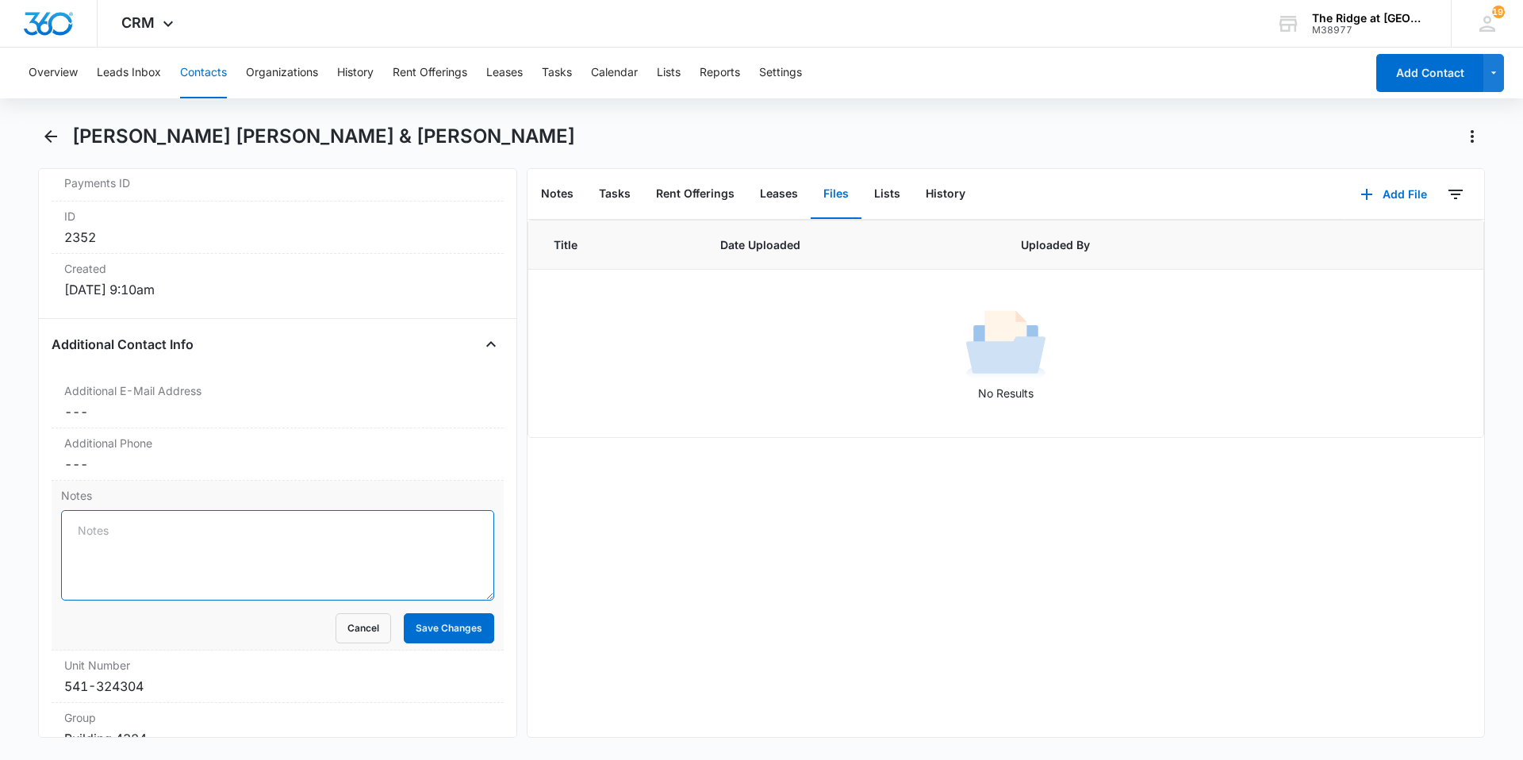
click at [199, 535] on textarea "Notes" at bounding box center [277, 555] width 433 height 90
type textarea "[PERSON_NAME]"
drag, startPoint x: 458, startPoint y: 630, endPoint x: 325, endPoint y: 523, distance: 169.8
click at [452, 619] on button "Save Changes" at bounding box center [449, 628] width 90 height 30
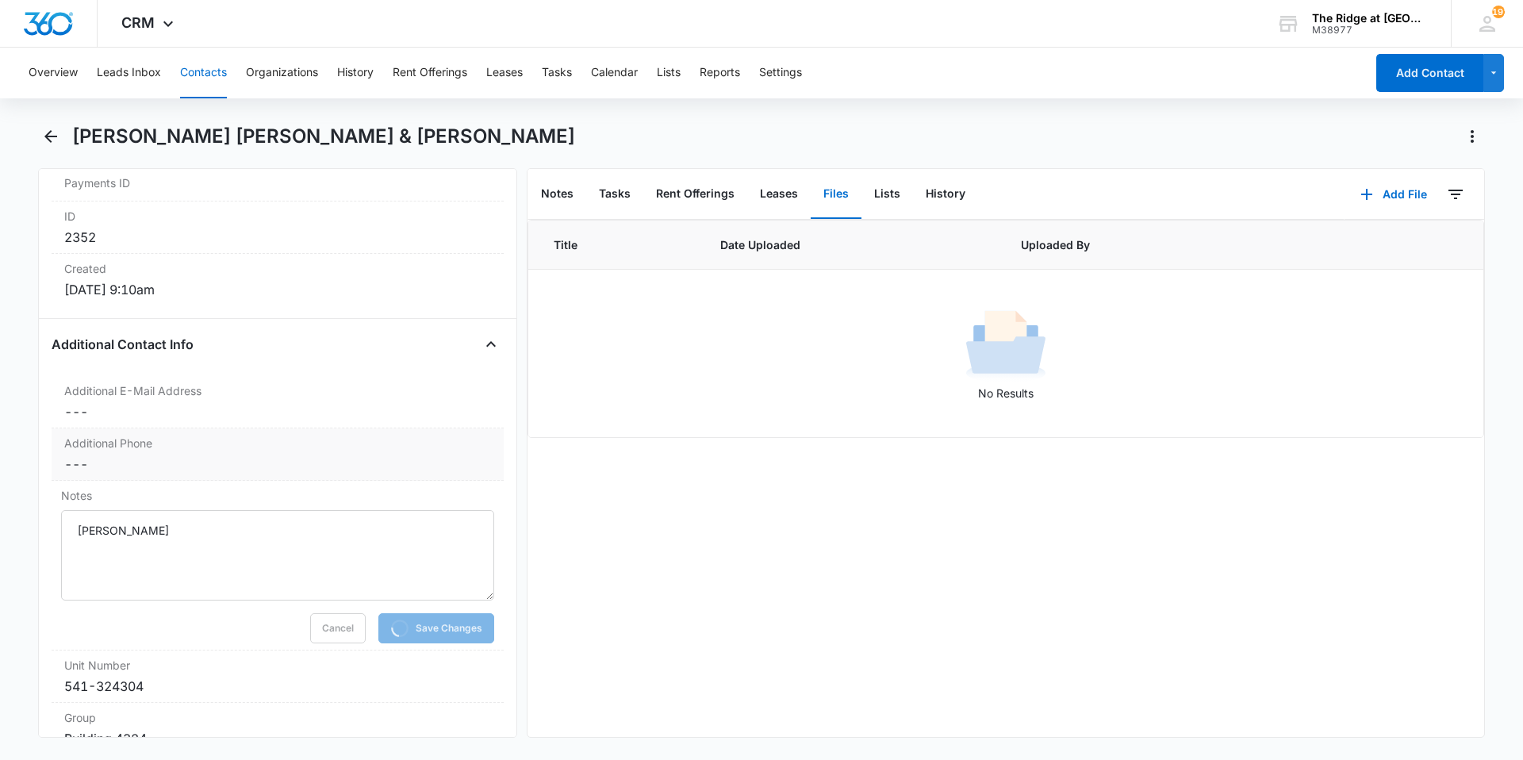
click at [212, 454] on dd "Cancel Save Changes ---" at bounding box center [277, 463] width 427 height 19
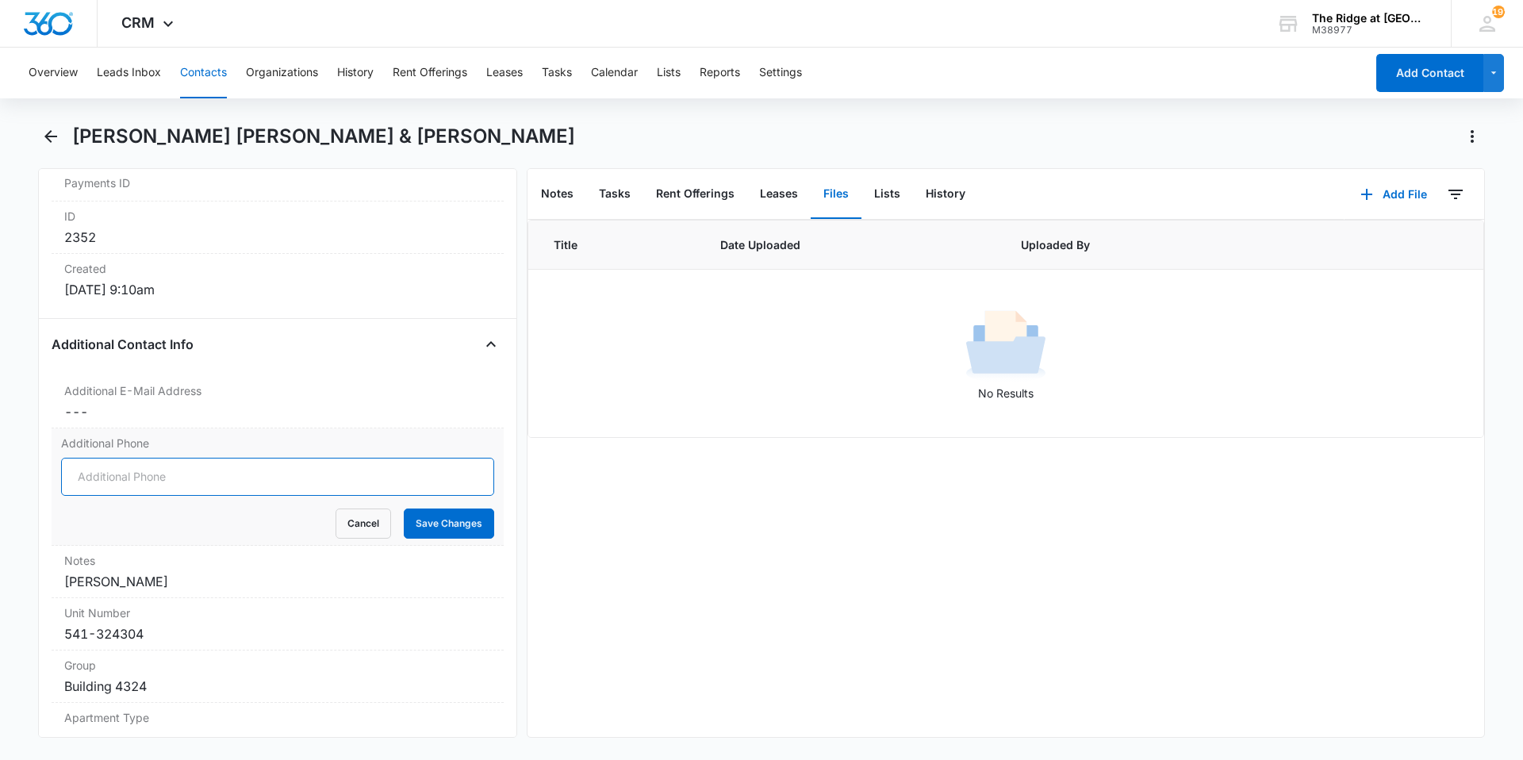
click at [184, 464] on input "Additional Phone" at bounding box center [277, 477] width 433 height 38
type input "[PHONE_NUMBER]"
click at [452, 520] on button "Save Changes" at bounding box center [449, 523] width 90 height 30
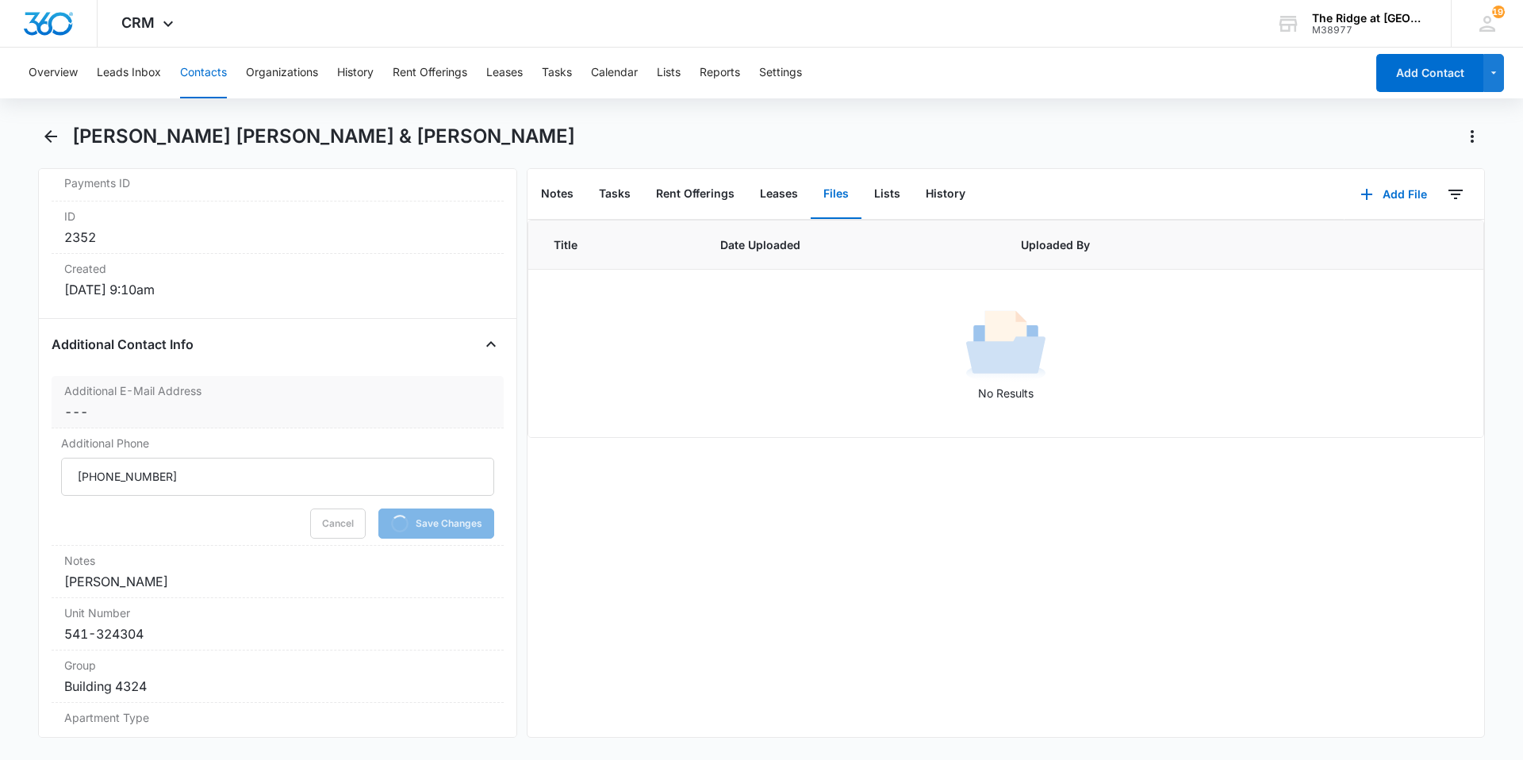
click at [211, 404] on dd "Cancel Save Changes ---" at bounding box center [277, 411] width 427 height 19
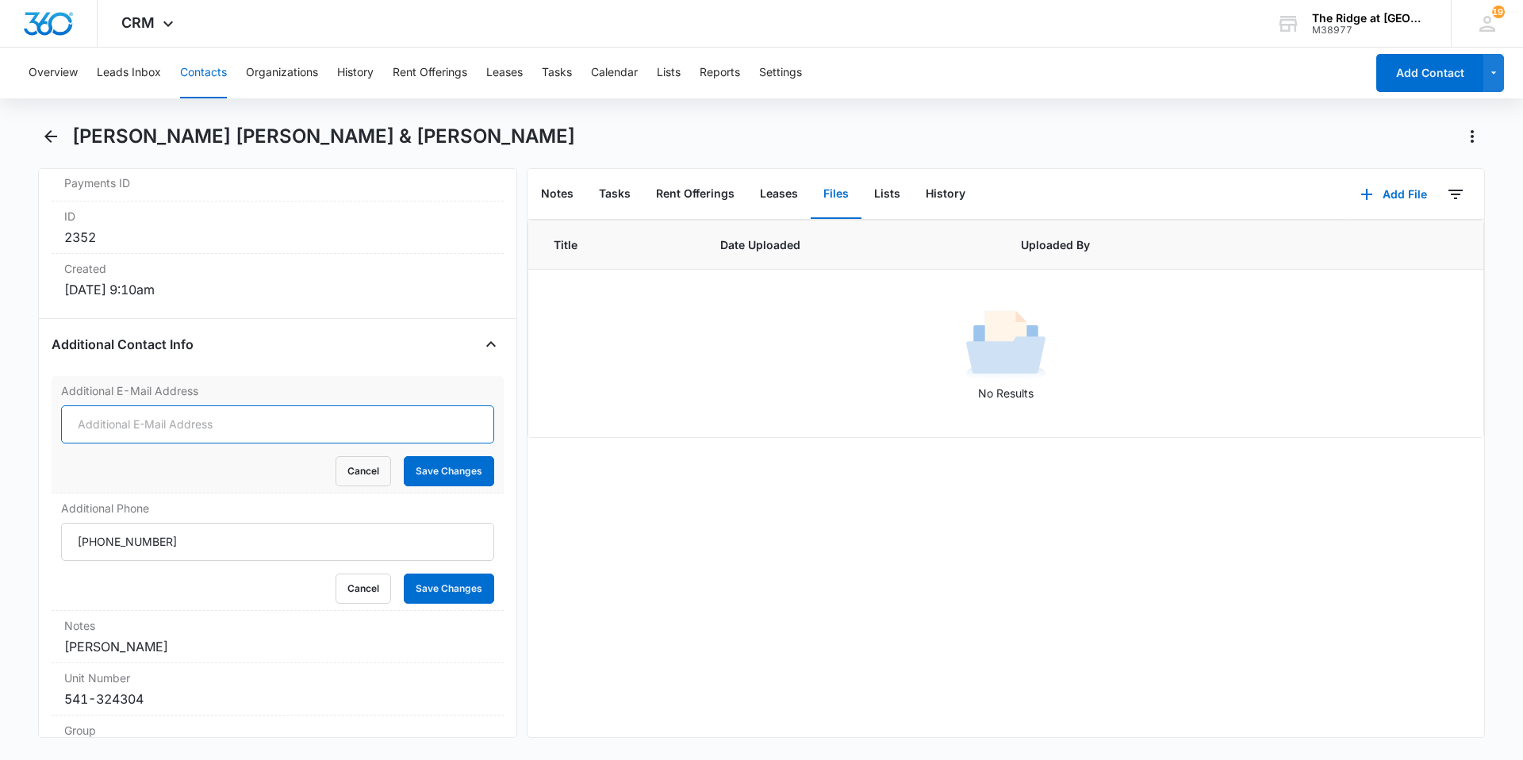
click at [160, 425] on input "Additional E-Mail Address" at bounding box center [277, 424] width 433 height 38
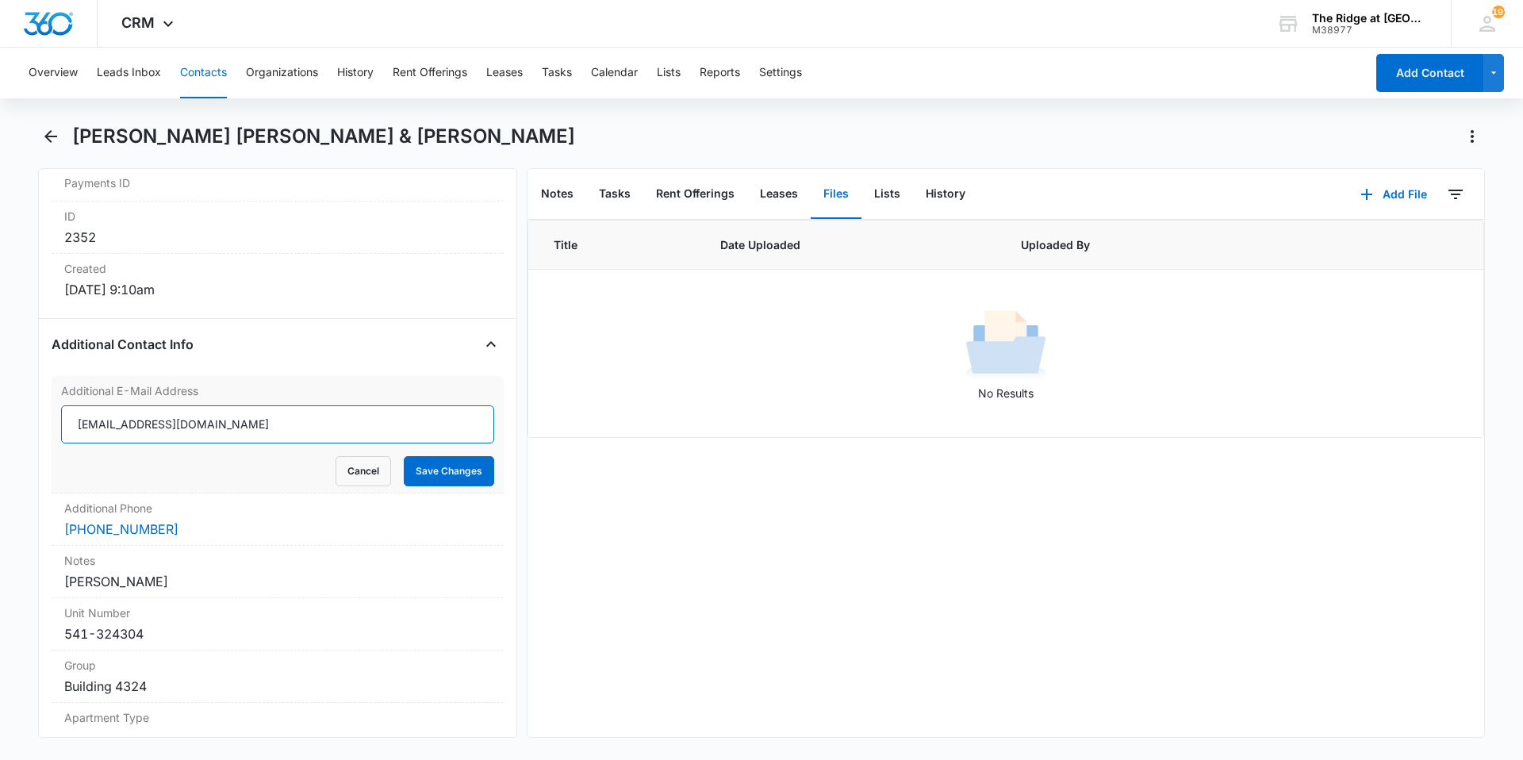
click at [132, 426] on input "[EMAIL_ADDRESS][DOMAIN_NAME]" at bounding box center [277, 424] width 433 height 38
type input "[EMAIL_ADDRESS][DOMAIN_NAME]"
click at [439, 473] on button "Save Changes" at bounding box center [449, 471] width 90 height 30
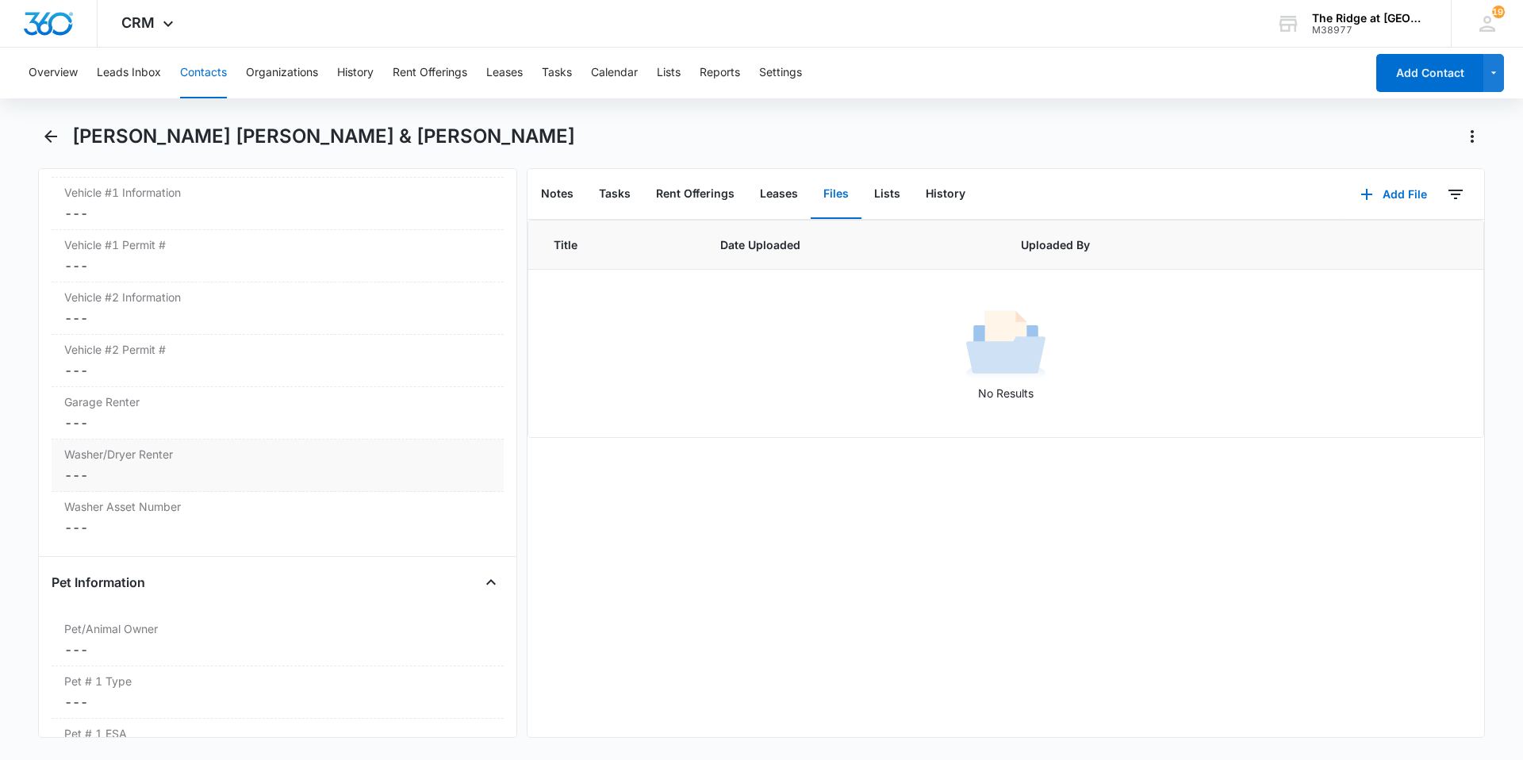
scroll to position [1599, 0]
